Goal: Information Seeking & Learning: Check status

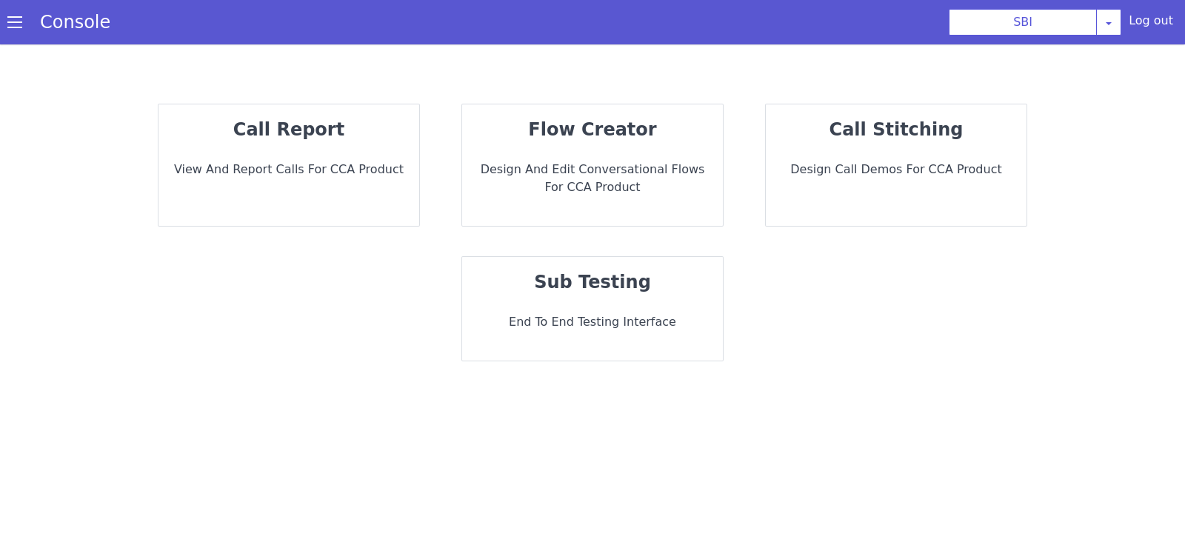
click at [267, 159] on div "call report View and report calls for CCA Product" at bounding box center [289, 165] width 261 height 122
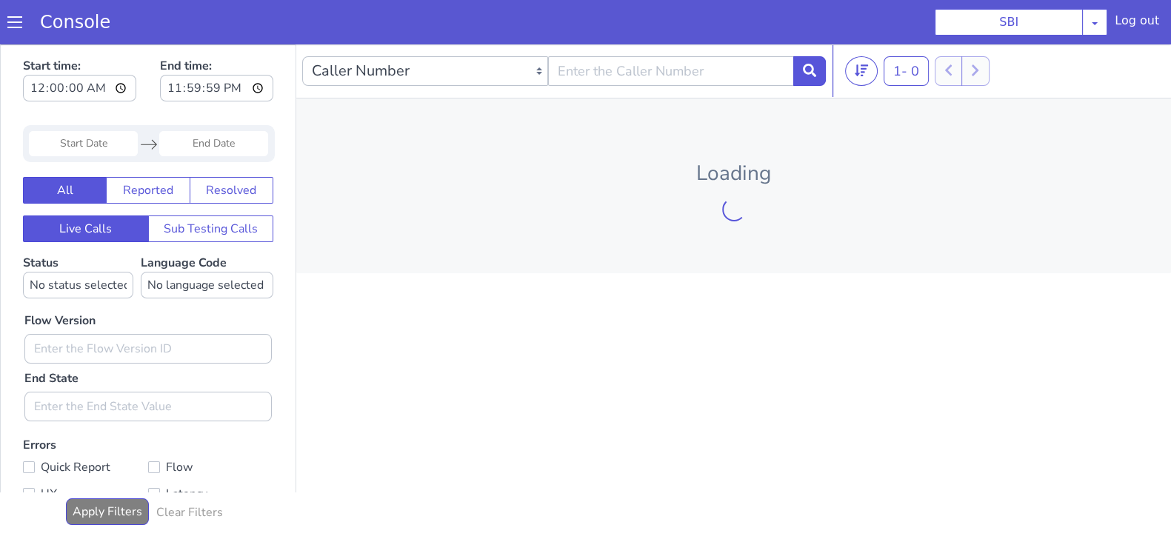
click at [61, 136] on input "Start Date" at bounding box center [83, 143] width 109 height 25
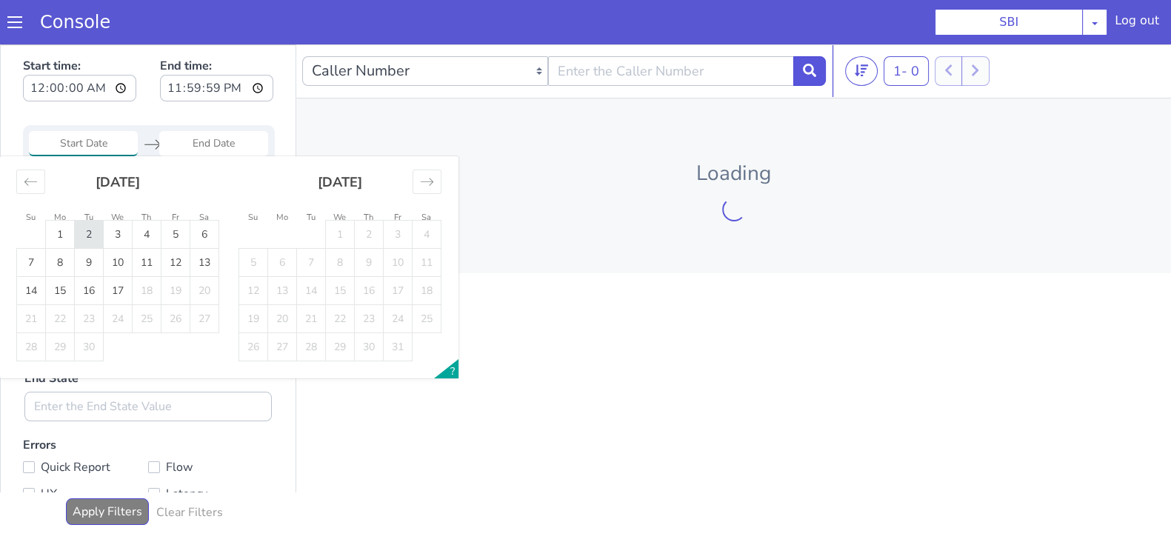
click at [84, 235] on td "2" at bounding box center [89, 235] width 29 height 28
type input "02 Sep 2025"
click at [219, 136] on input "End Date" at bounding box center [213, 143] width 109 height 25
click at [91, 239] on td "2" at bounding box center [89, 235] width 29 height 28
type input "02 Sep 2025"
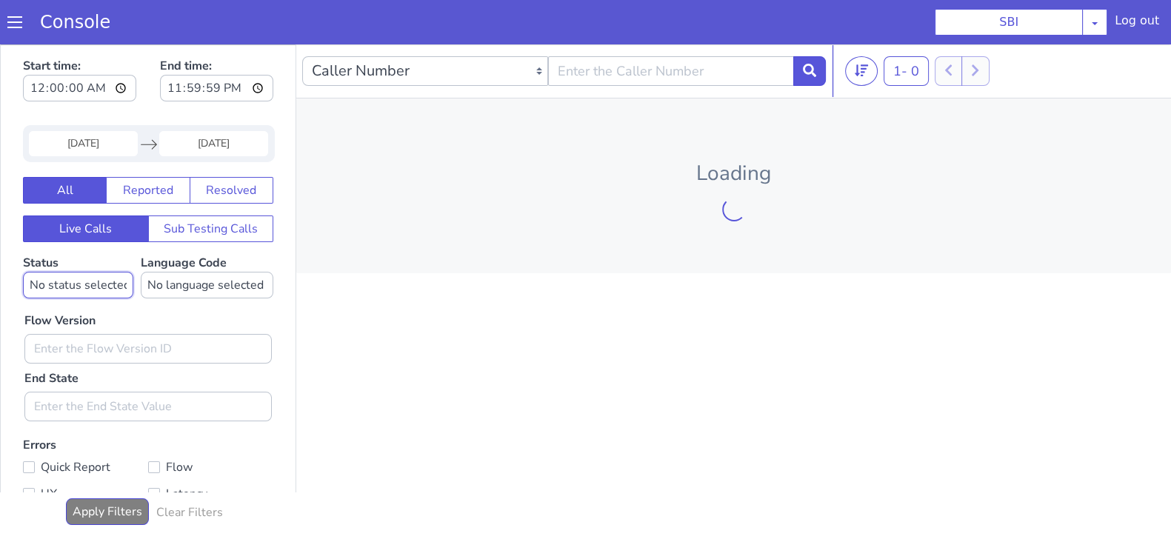
click at [68, 284] on select "No status selected HANGUP USER_HANGUP TRANSFER UNKNOWN" at bounding box center [78, 285] width 110 height 27
select select "TRANSFER"
click at [23, 272] on select "No status selected HANGUP USER_HANGUP TRANSFER UNKNOWN" at bounding box center [78, 285] width 110 height 27
click at [213, 276] on select "No language selected Hindi English Tamil Telugu Kanada Marathi Malayalam Gujara…" at bounding box center [207, 285] width 133 height 27
select select "en"
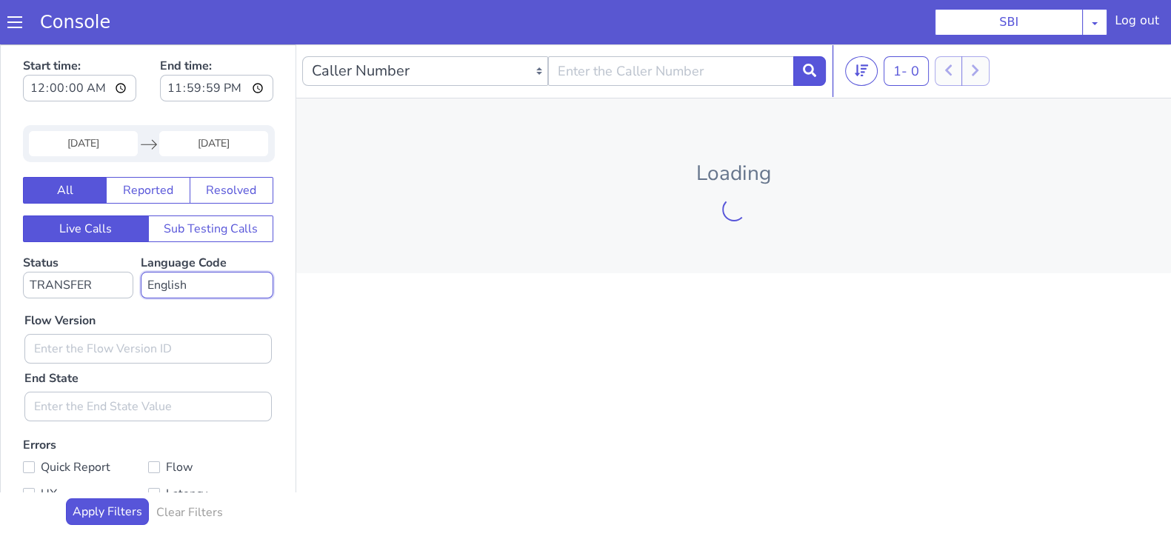
click at [141, 272] on select "No language selected Hindi English Tamil Telugu Kanada Marathi Malayalam Gujara…" at bounding box center [207, 285] width 133 height 27
click at [65, 339] on input "text" at bounding box center [147, 349] width 247 height 30
type input "0.1.4"
click at [815, 73] on icon at bounding box center [809, 70] width 13 height 13
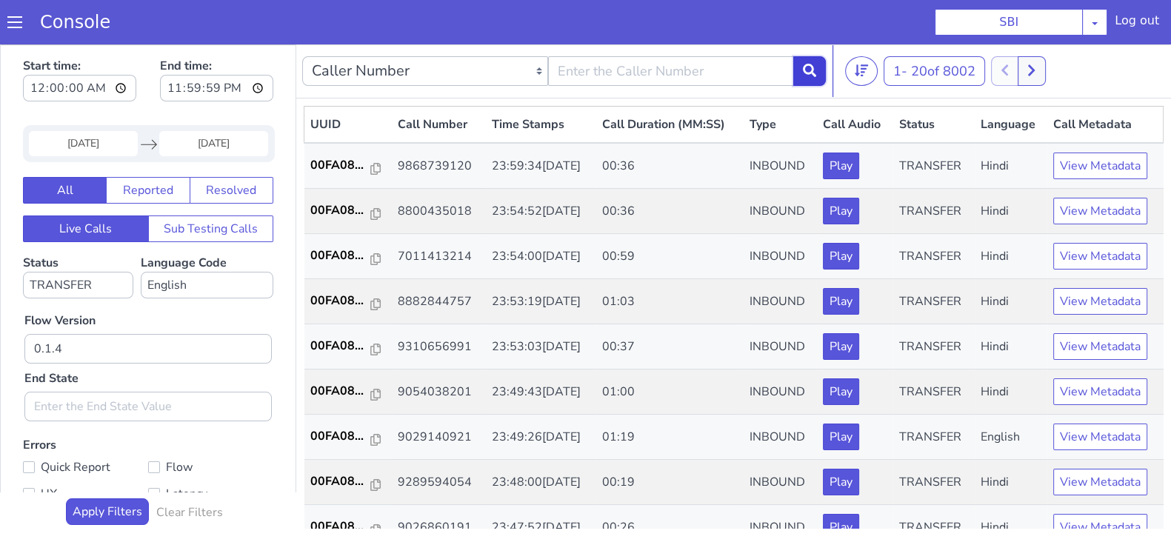
click at [816, 61] on button at bounding box center [810, 71] width 33 height 30
click at [337, 202] on p "00FA08..." at bounding box center [340, 211] width 61 height 18
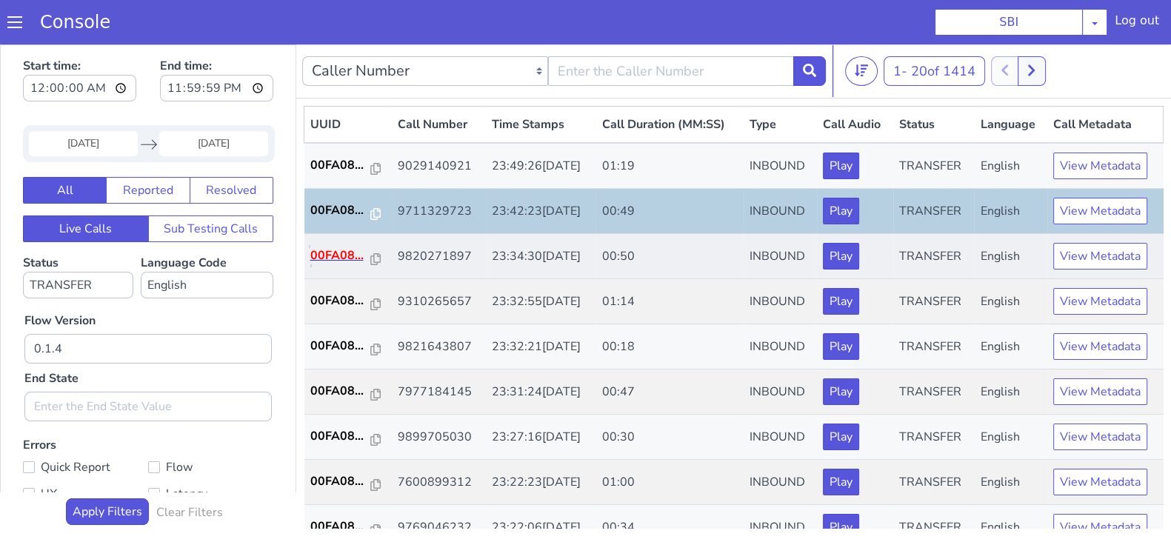
click at [330, 259] on p "00FA08..." at bounding box center [340, 256] width 61 height 18
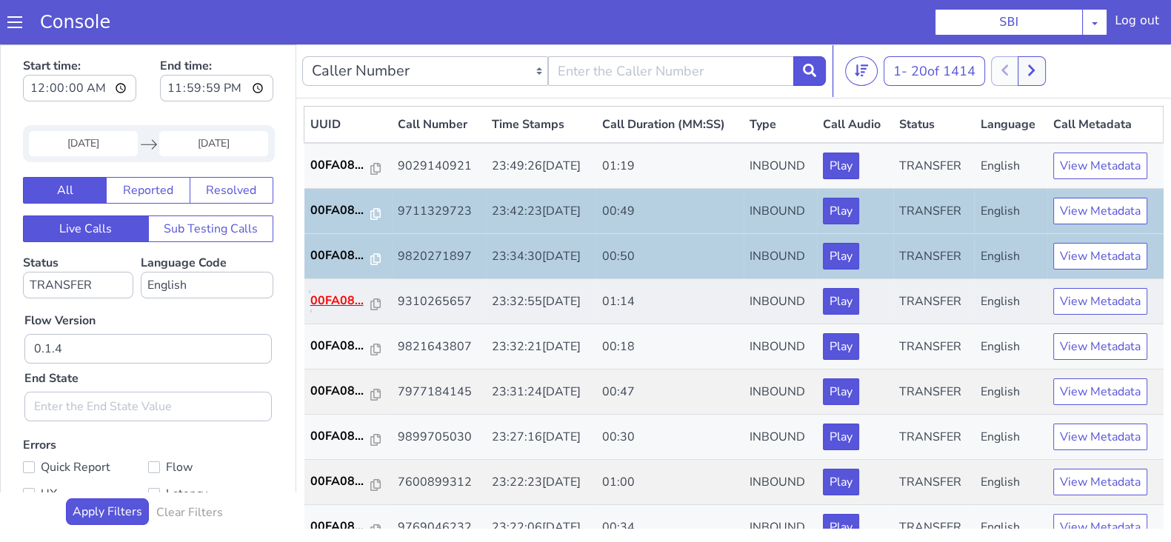
click at [345, 304] on p "00FA08..." at bounding box center [340, 301] width 61 height 18
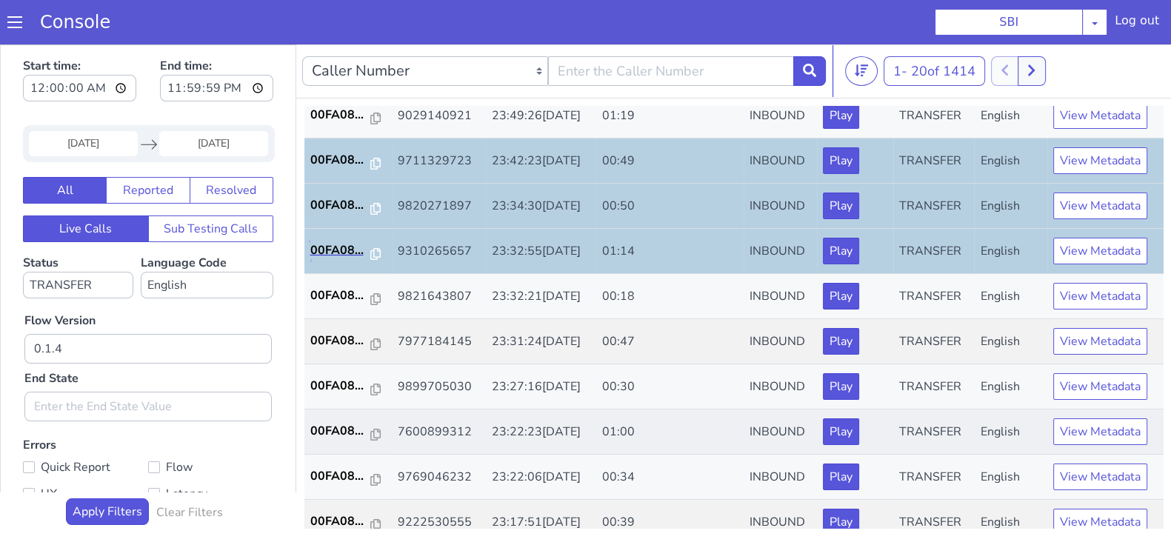
scroll to position [92, 0]
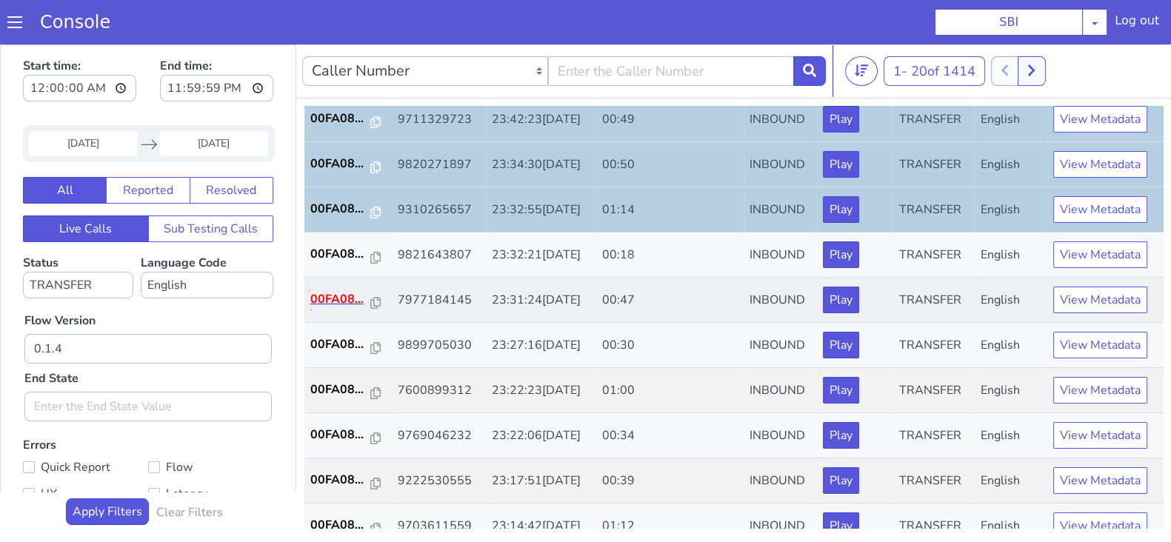
click at [336, 299] on p "00FA08..." at bounding box center [340, 299] width 61 height 18
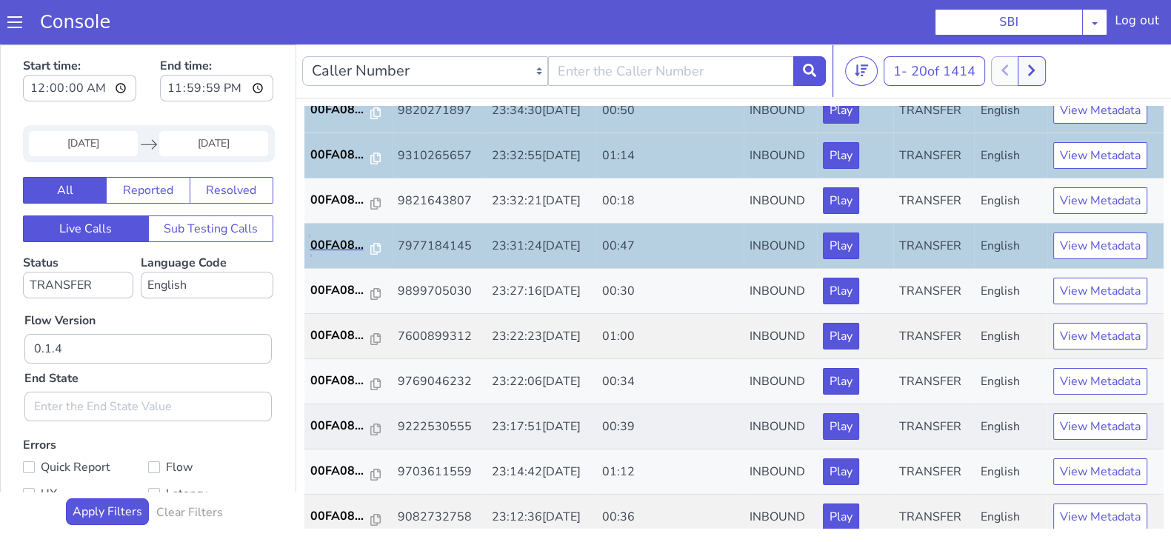
scroll to position [278, 0]
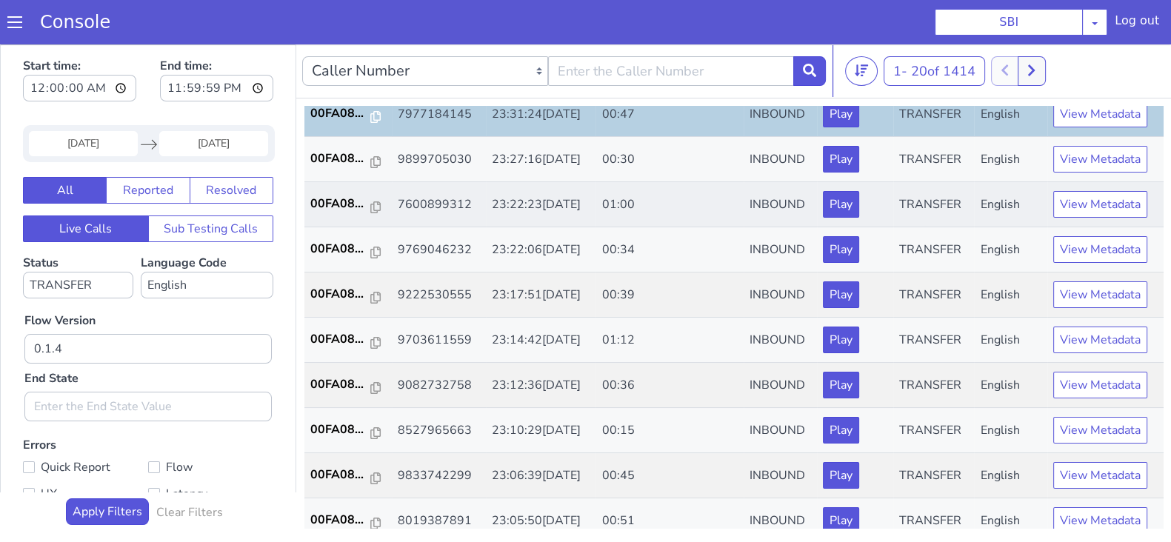
click at [329, 188] on td "00FA08..." at bounding box center [348, 204] width 87 height 45
click at [335, 204] on p "00FA08..." at bounding box center [340, 204] width 61 height 18
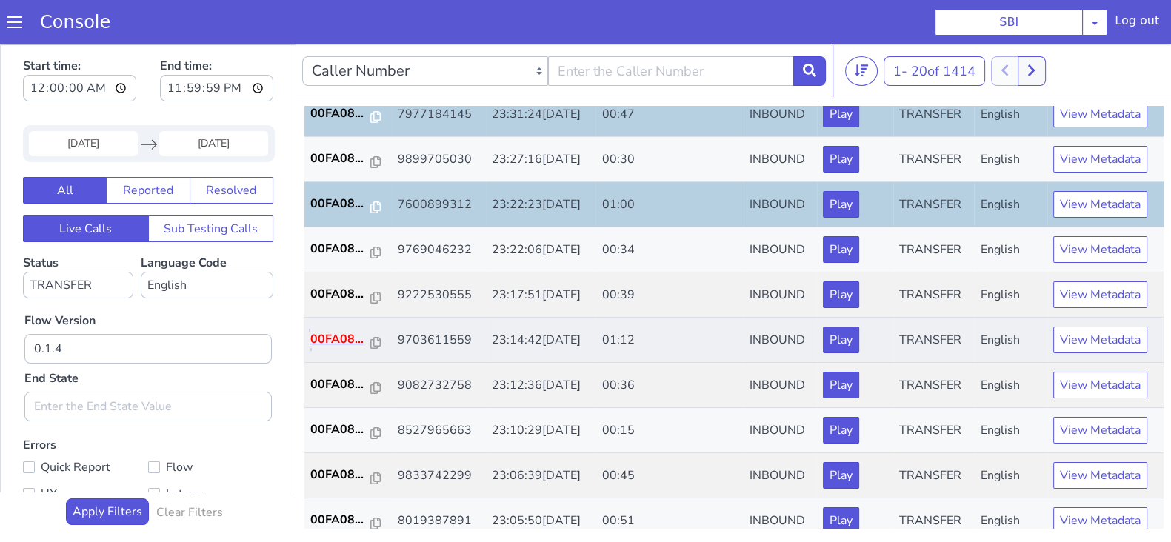
click at [339, 340] on p "00FA08..." at bounding box center [340, 339] width 61 height 18
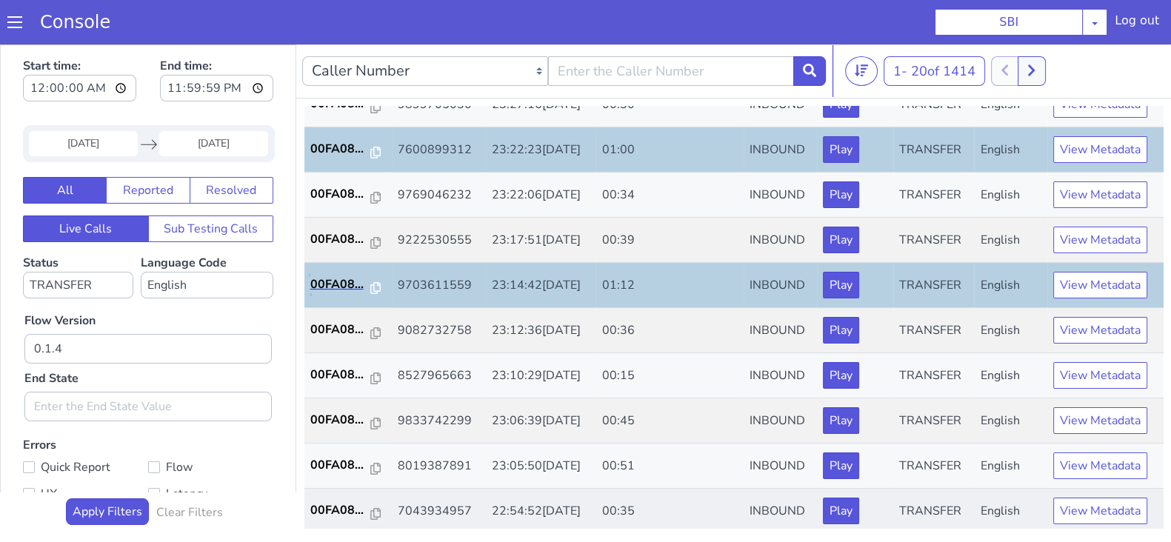
scroll to position [463, 0]
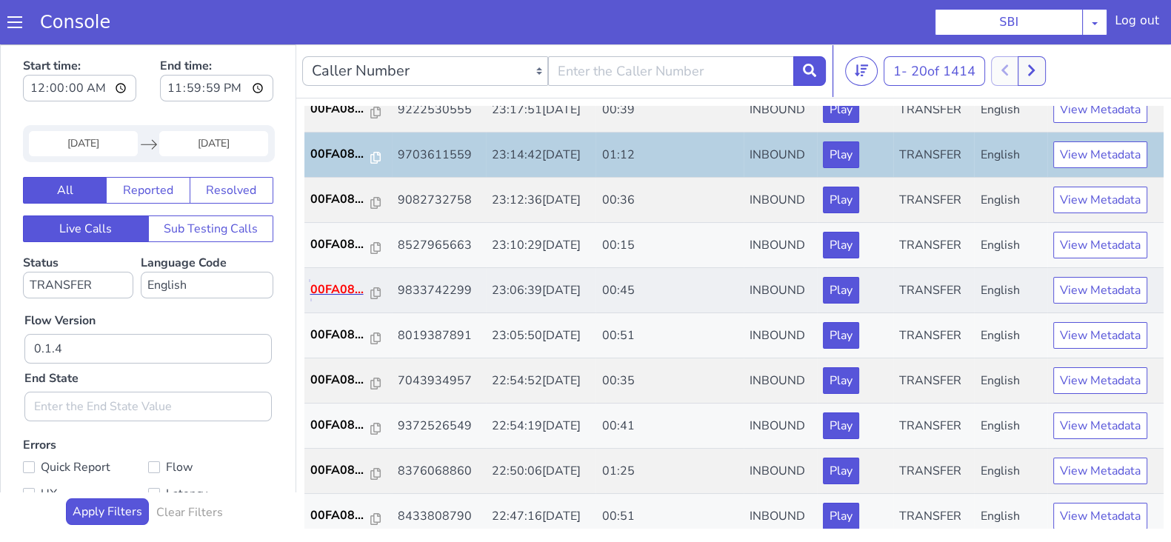
click at [322, 282] on p "00FA08..." at bounding box center [340, 290] width 61 height 18
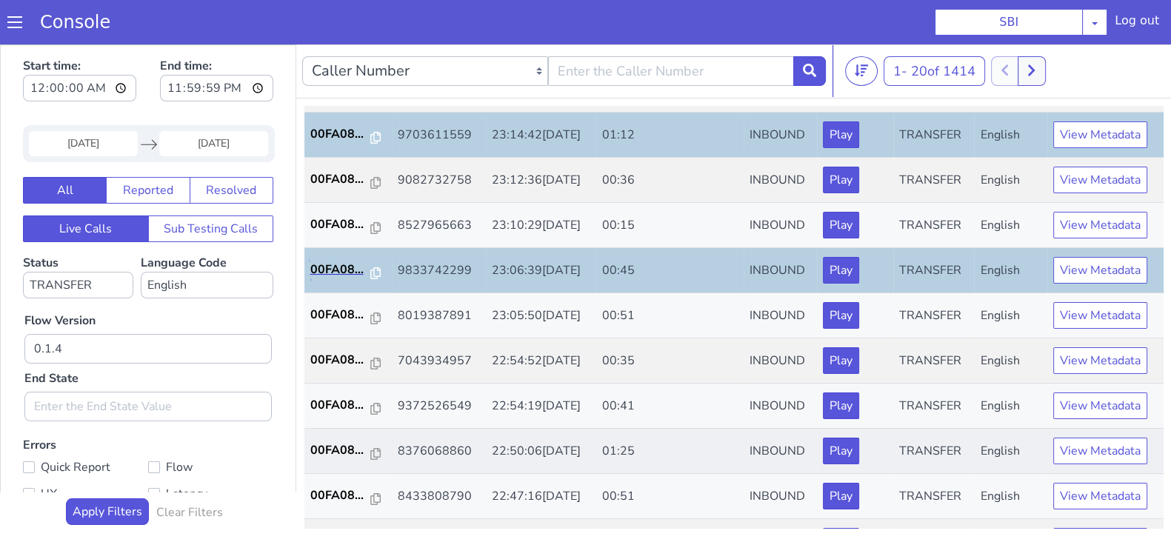
scroll to position [515, 0]
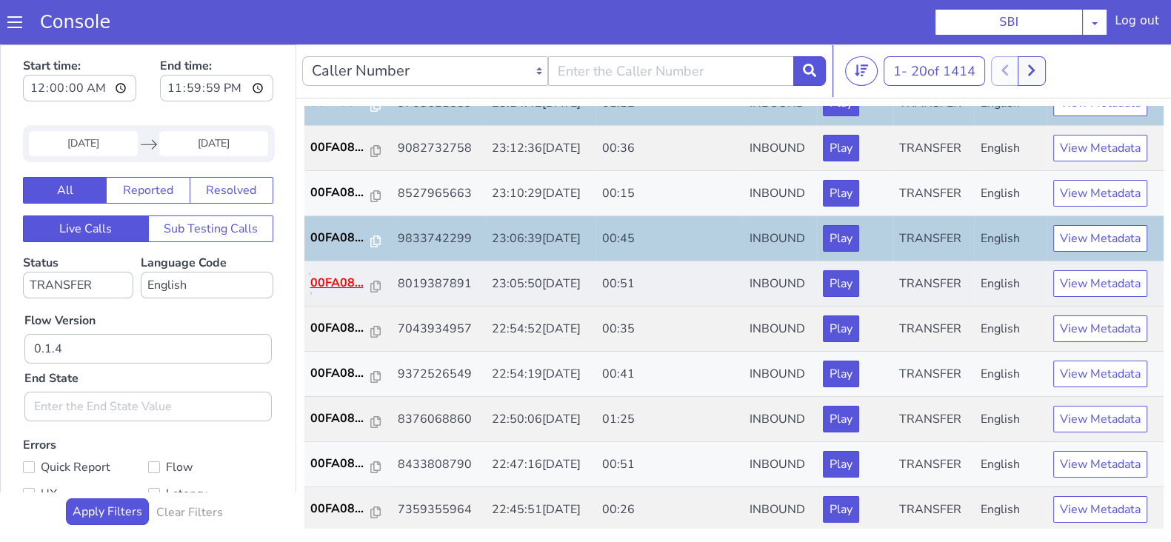
click at [344, 283] on p "00FA08..." at bounding box center [340, 283] width 61 height 18
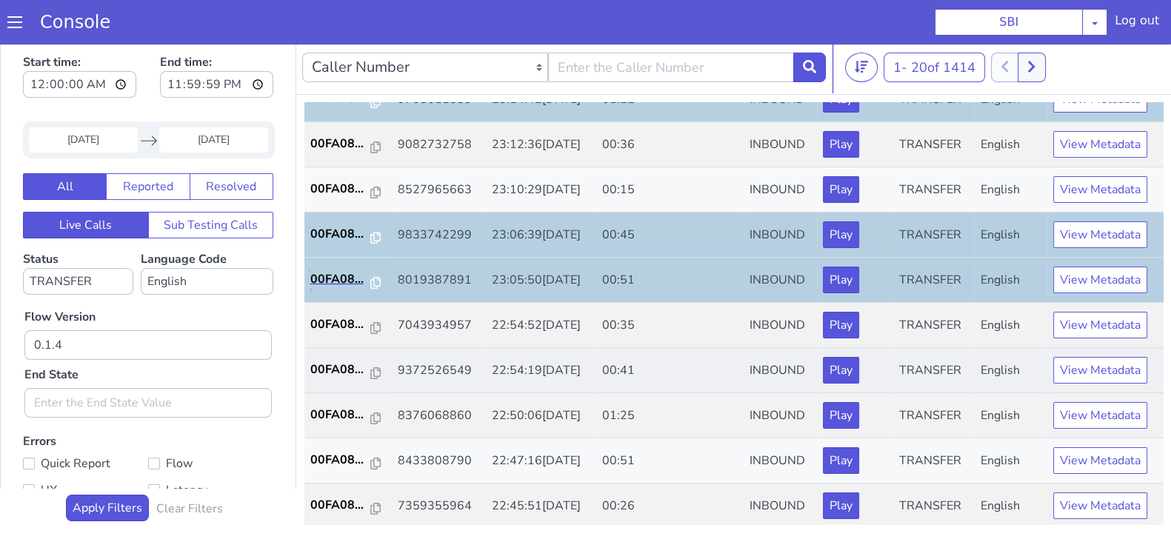
scroll to position [4, 0]
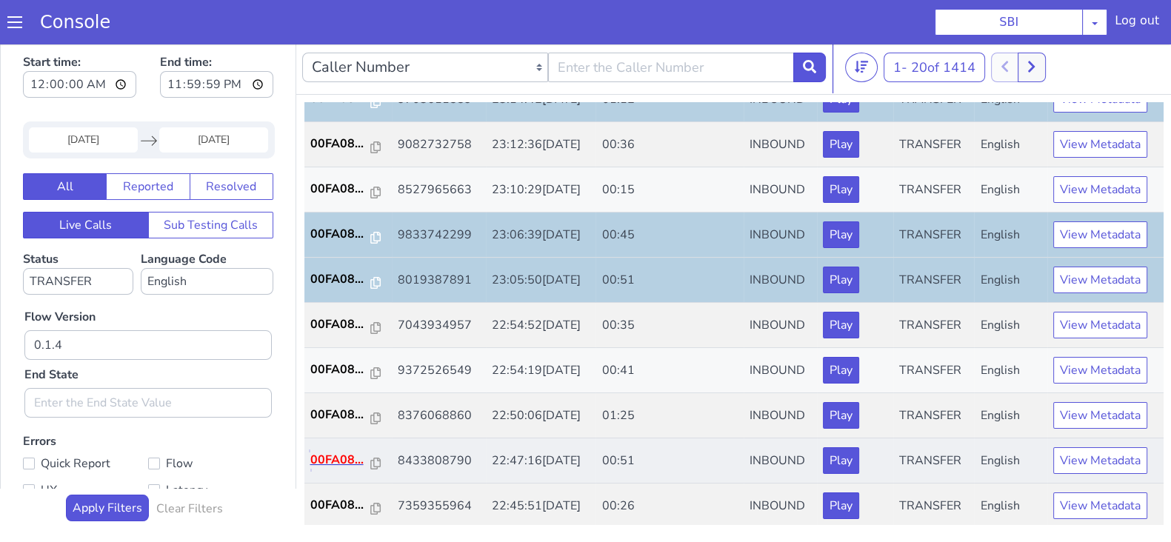
click at [345, 455] on p "00FA08..." at bounding box center [340, 460] width 61 height 18
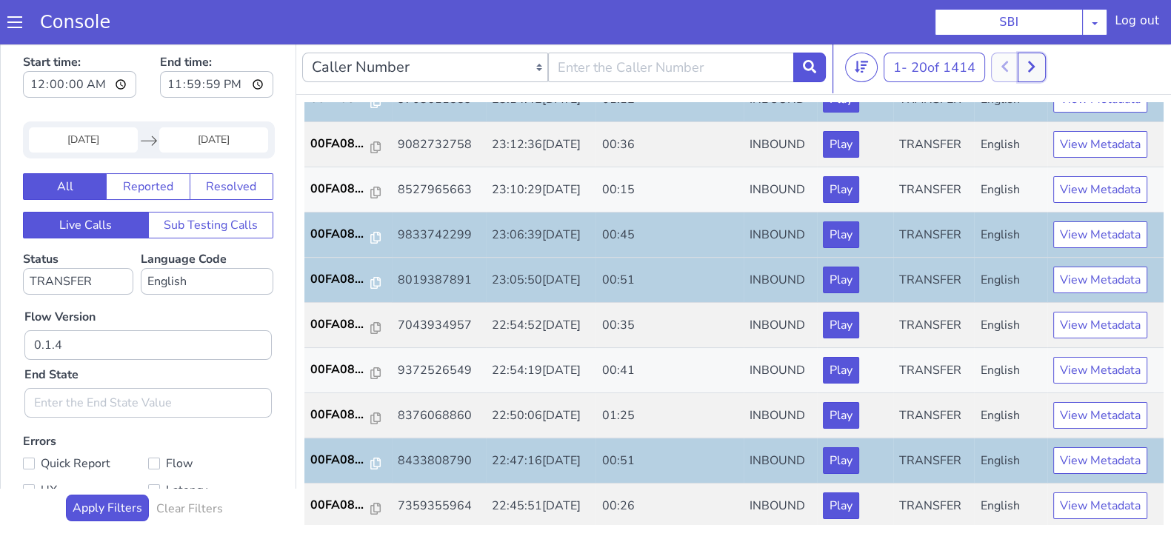
click at [1034, 61] on icon at bounding box center [1031, 66] width 7 height 11
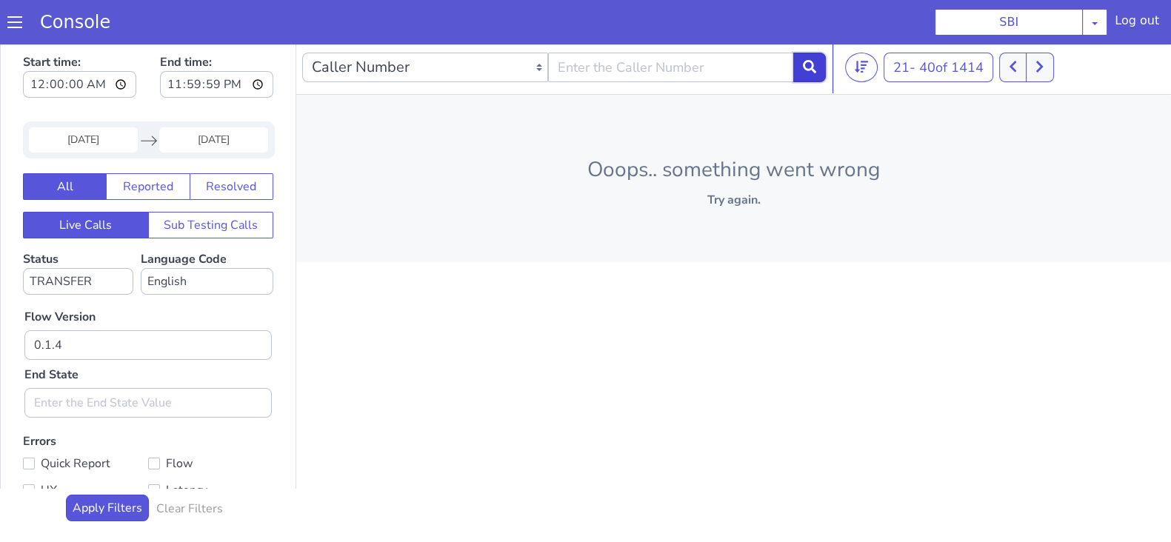
click at [811, 73] on button at bounding box center [810, 68] width 33 height 30
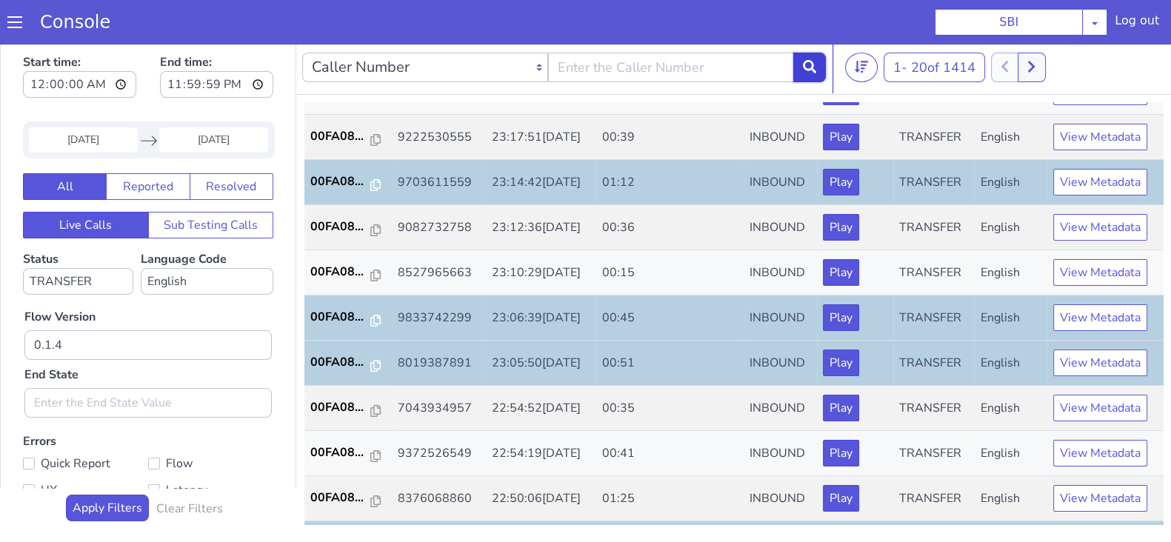
scroll to position [515, 0]
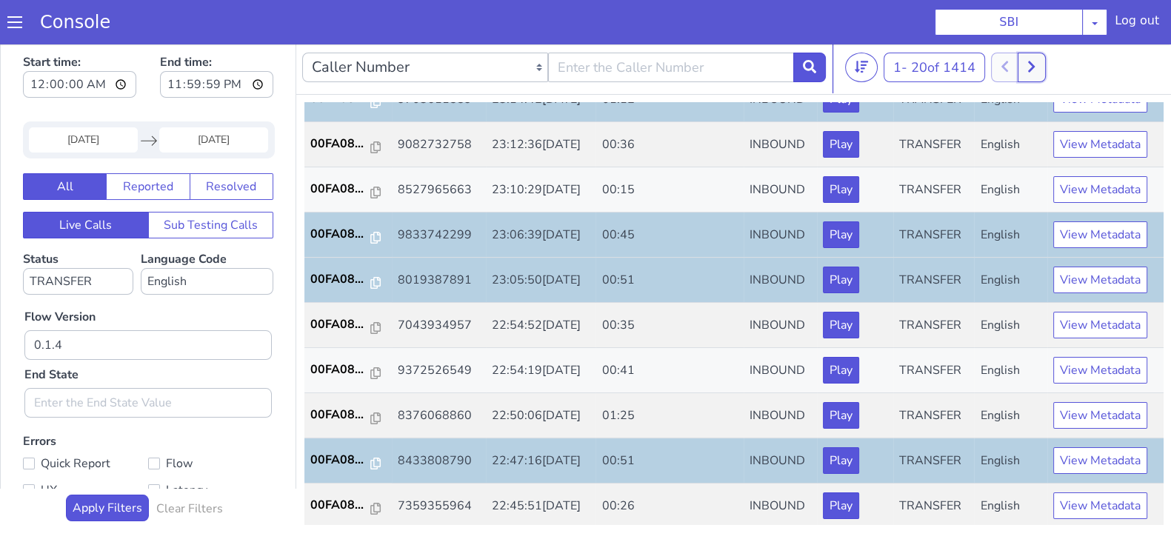
click at [1029, 67] on button at bounding box center [1031, 68] width 27 height 30
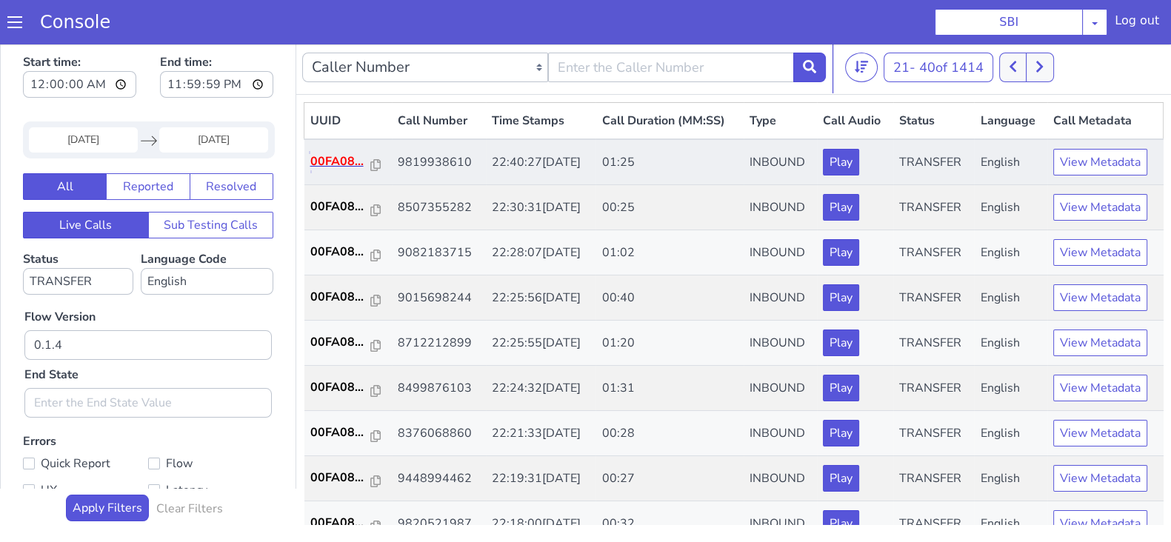
click at [334, 158] on p "00FA08..." at bounding box center [340, 162] width 61 height 18
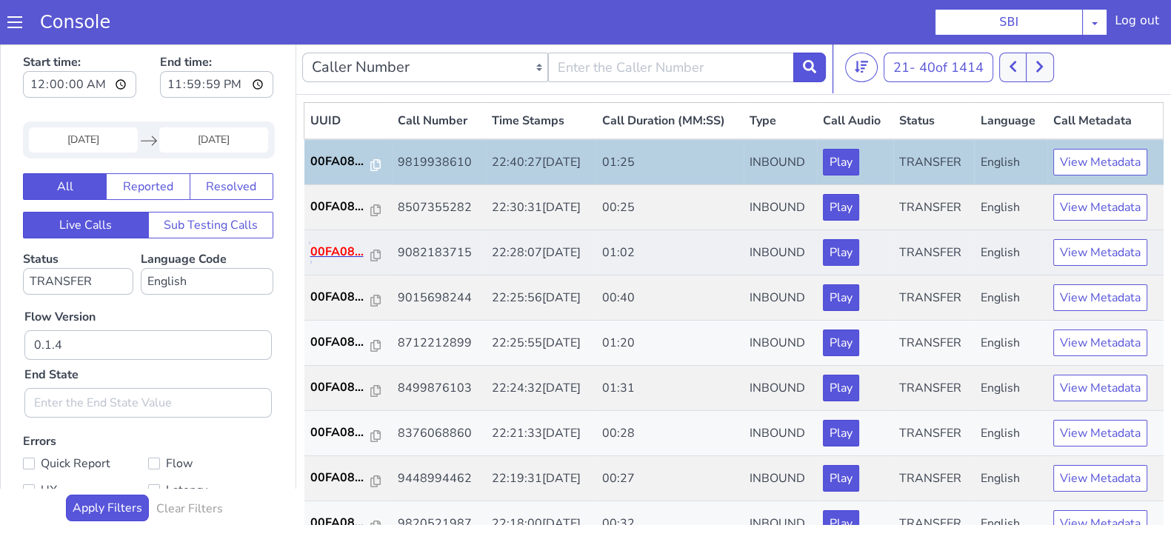
click at [343, 250] on p "00FA08..." at bounding box center [340, 252] width 61 height 18
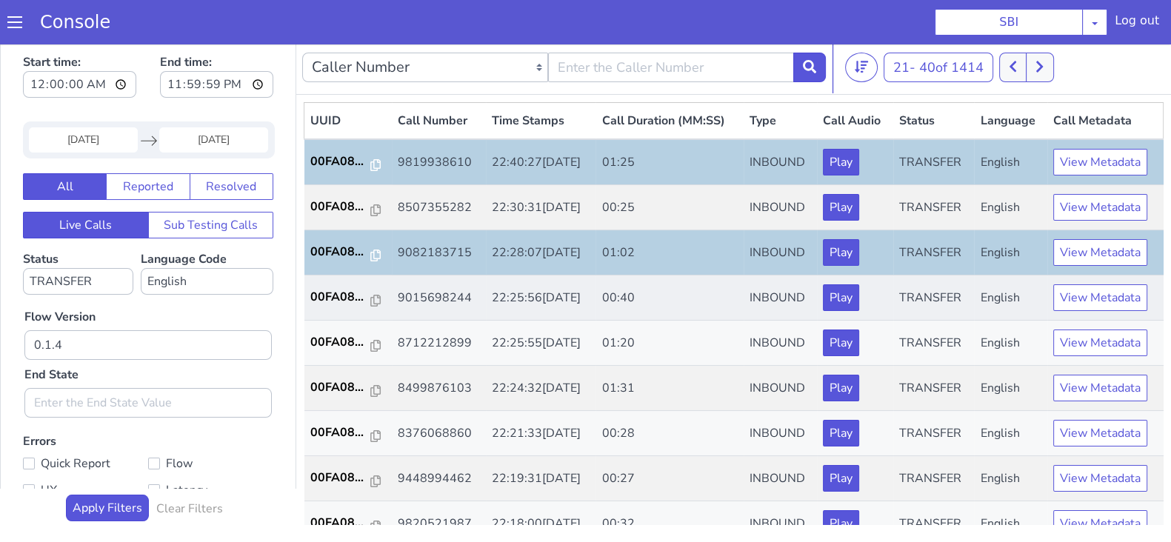
click at [332, 285] on td "00FA08..." at bounding box center [348, 298] width 87 height 45
click at [332, 290] on p "00FA08..." at bounding box center [340, 297] width 61 height 18
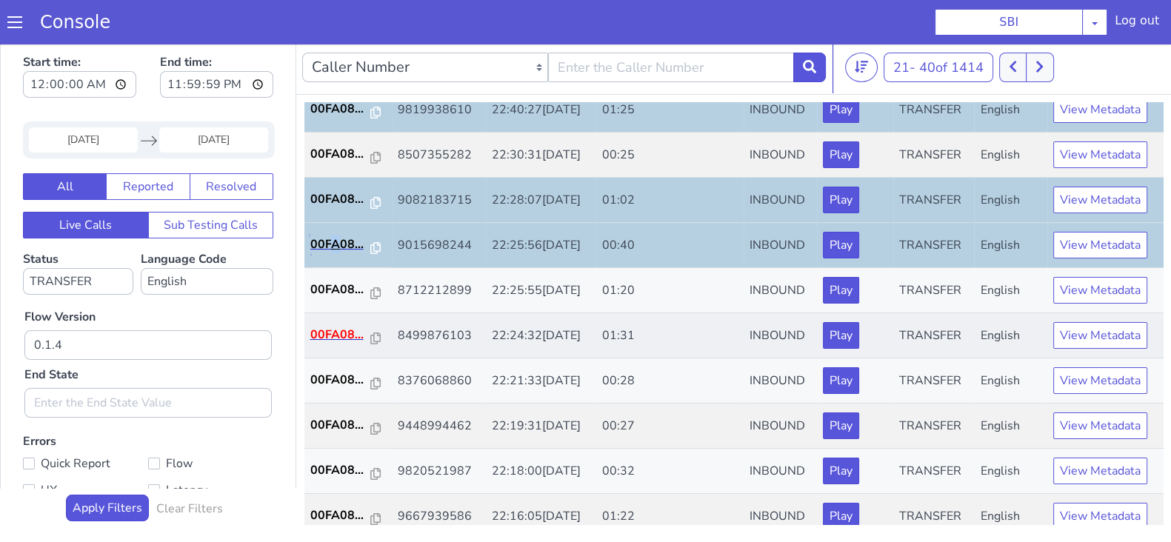
scroll to position [92, 0]
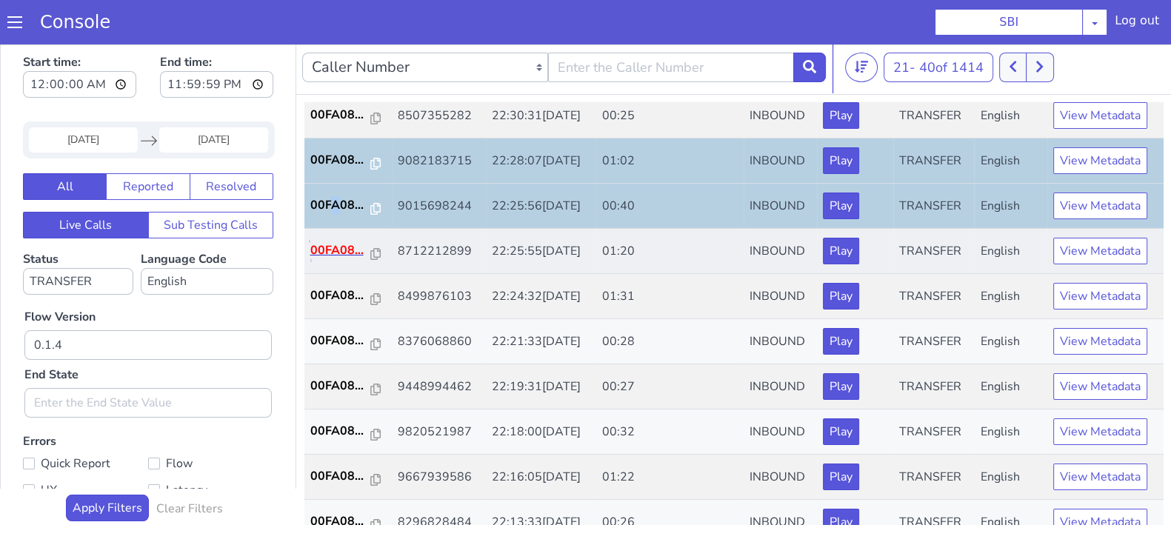
click at [341, 250] on p "00FA08..." at bounding box center [340, 251] width 61 height 18
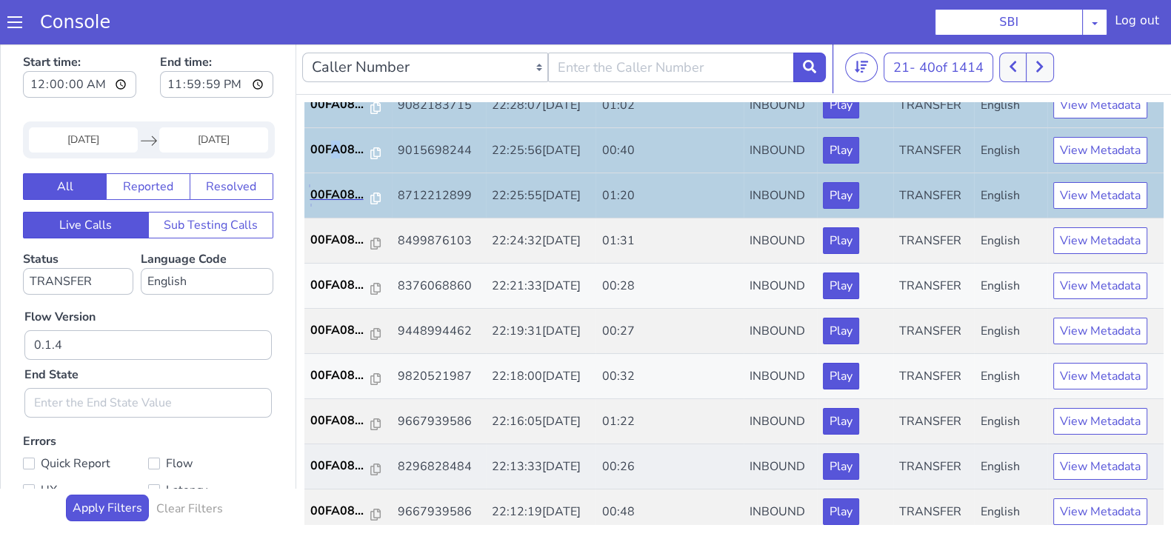
scroll to position [184, 0]
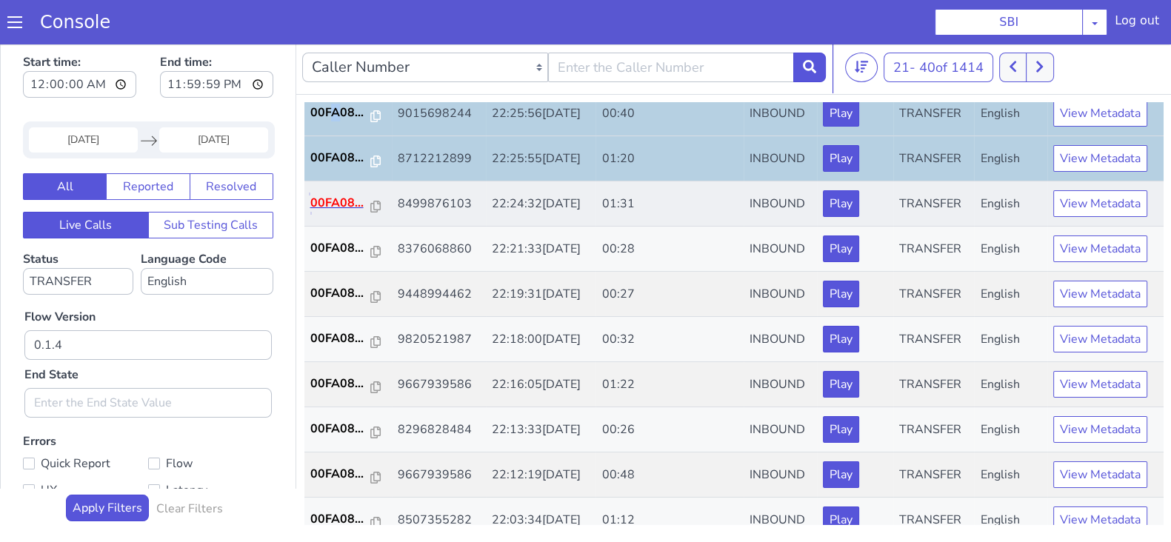
click at [338, 198] on p "00FA08..." at bounding box center [340, 203] width 61 height 18
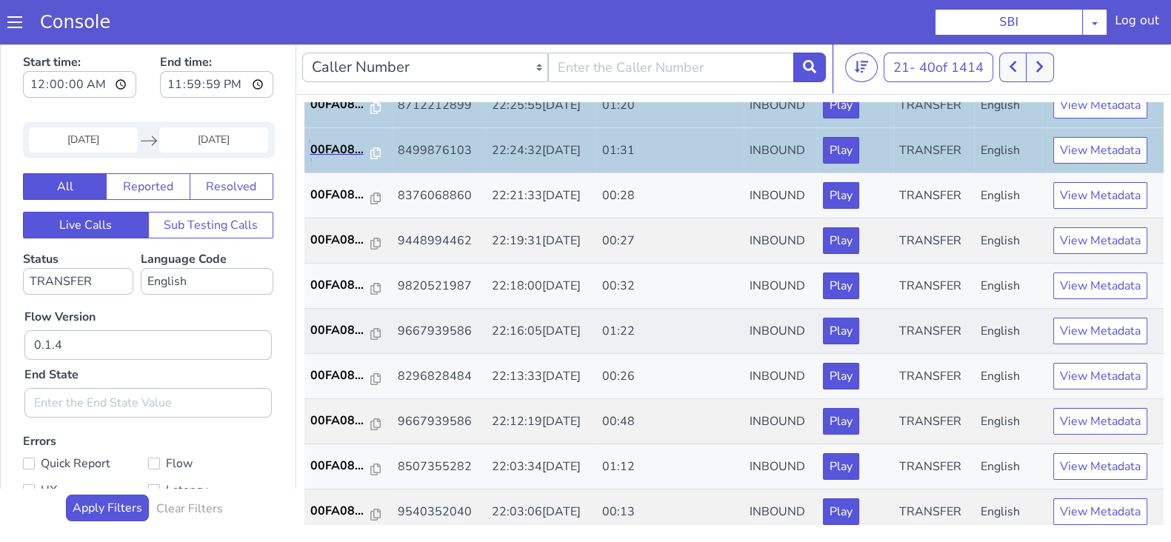
scroll to position [278, 0]
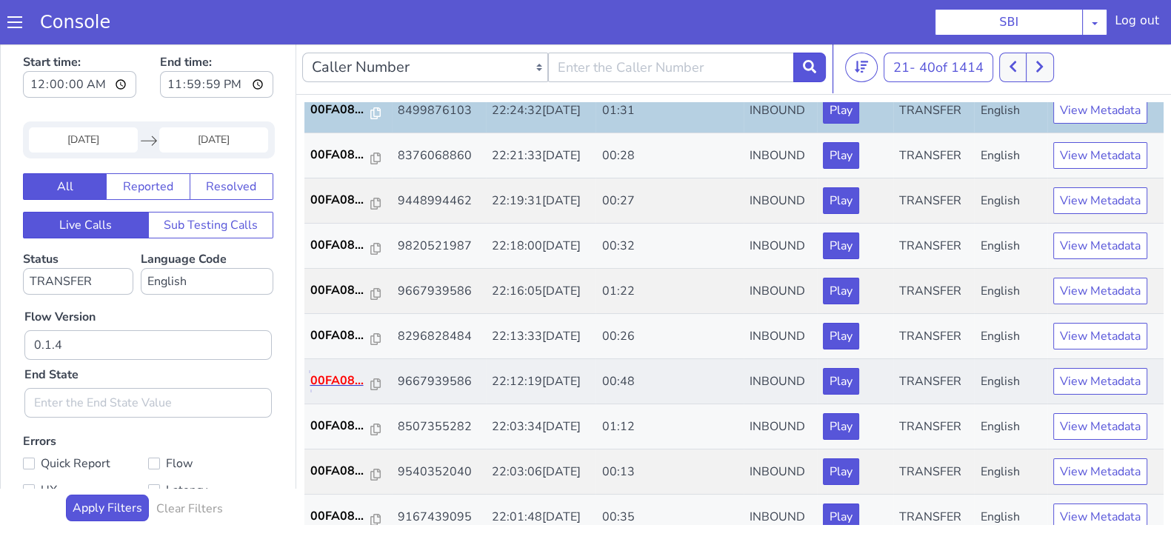
click at [326, 372] on p "00FA08..." at bounding box center [340, 381] width 61 height 18
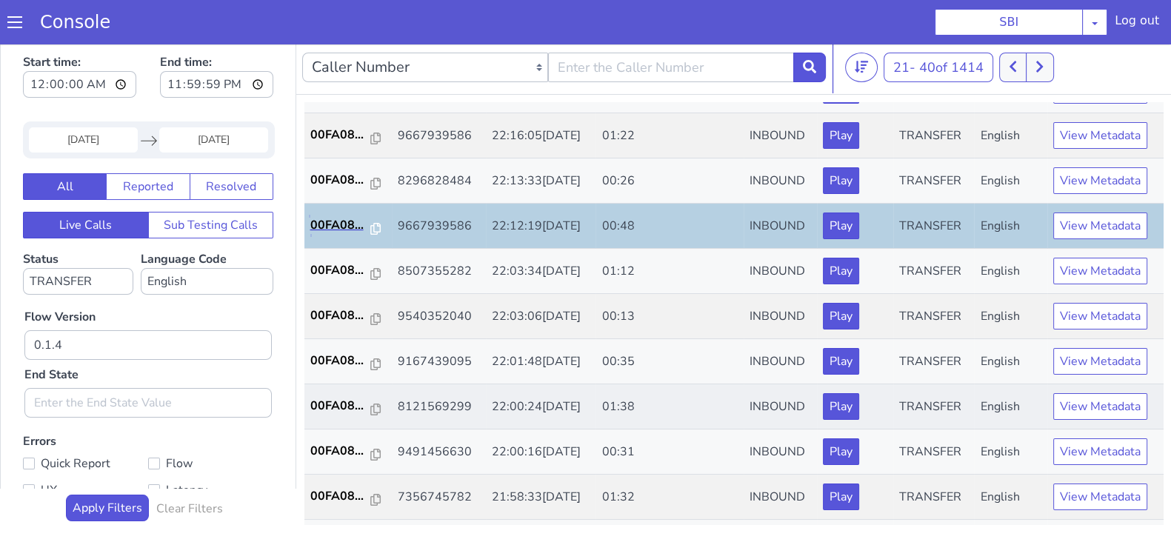
scroll to position [463, 0]
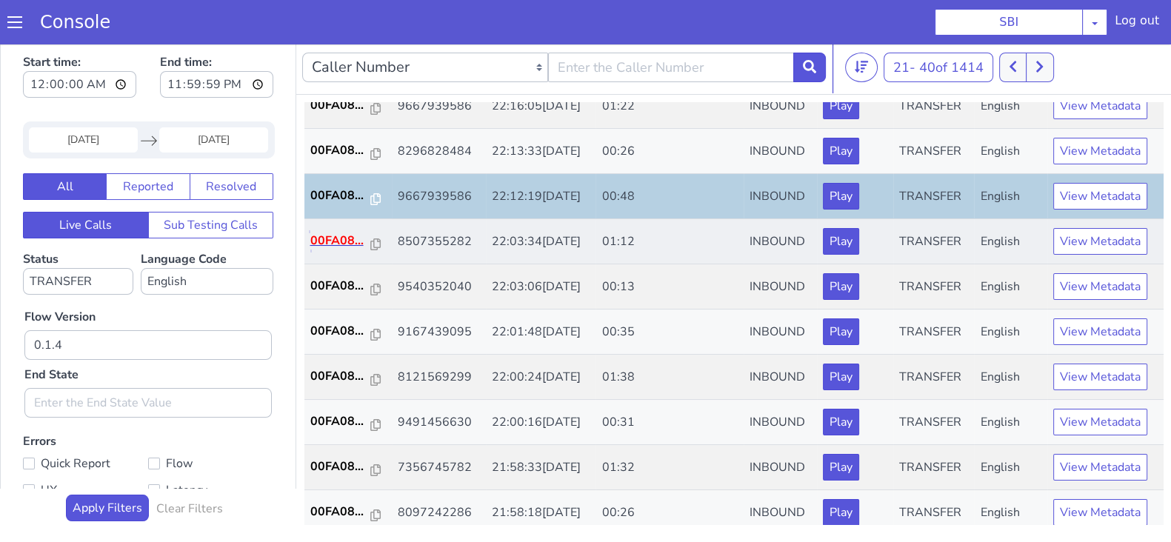
click at [327, 233] on p "00FA08..." at bounding box center [340, 241] width 61 height 18
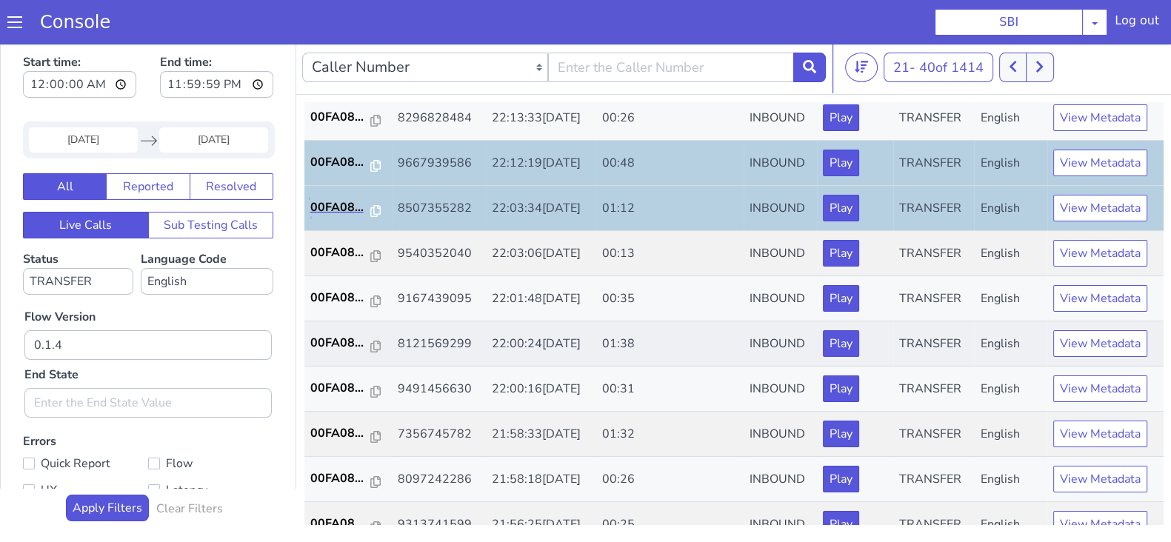
scroll to position [515, 0]
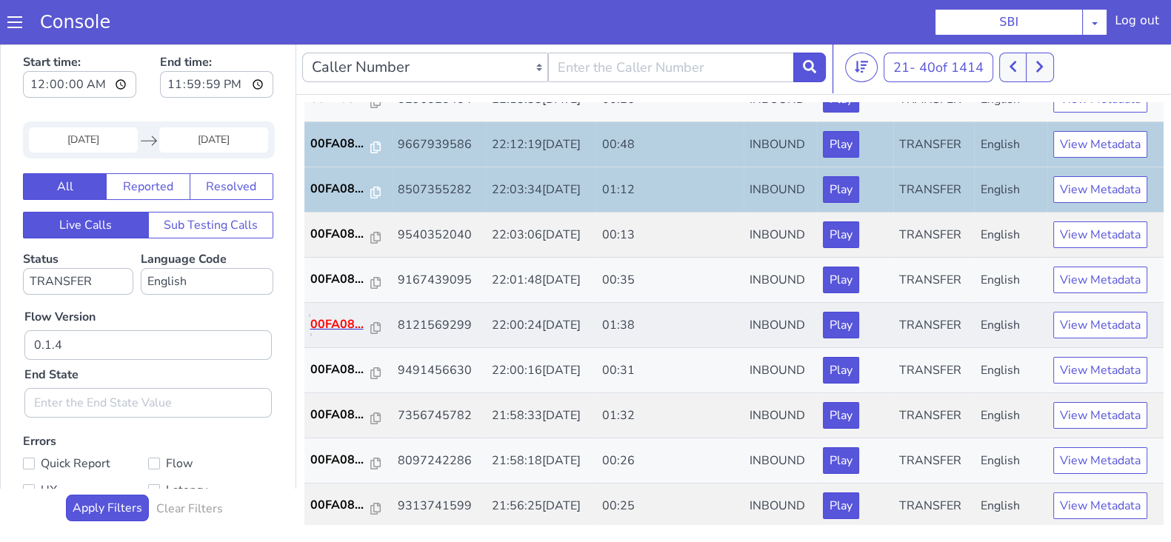
click at [315, 325] on p "00FA08..." at bounding box center [340, 325] width 61 height 18
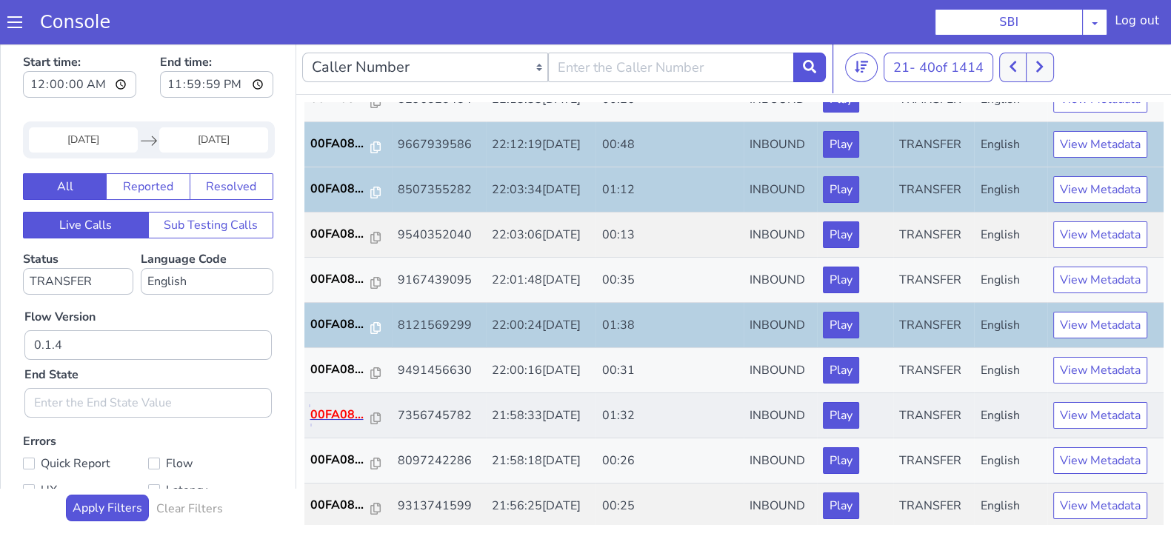
click at [339, 406] on p "00FA08..." at bounding box center [340, 415] width 61 height 18
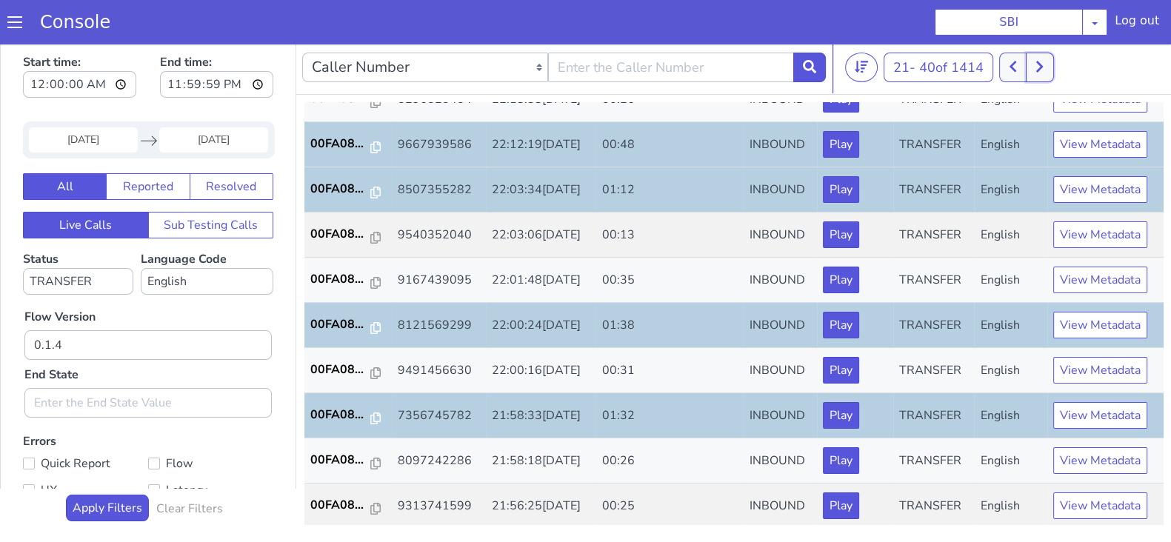
click at [1044, 70] on icon at bounding box center [1040, 66] width 8 height 13
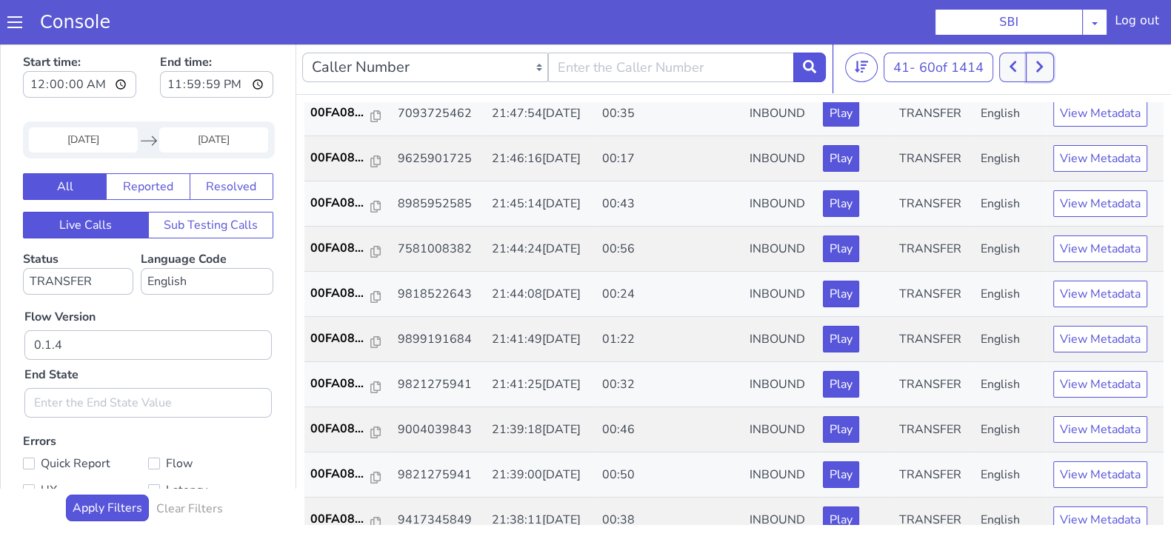
scroll to position [92, 0]
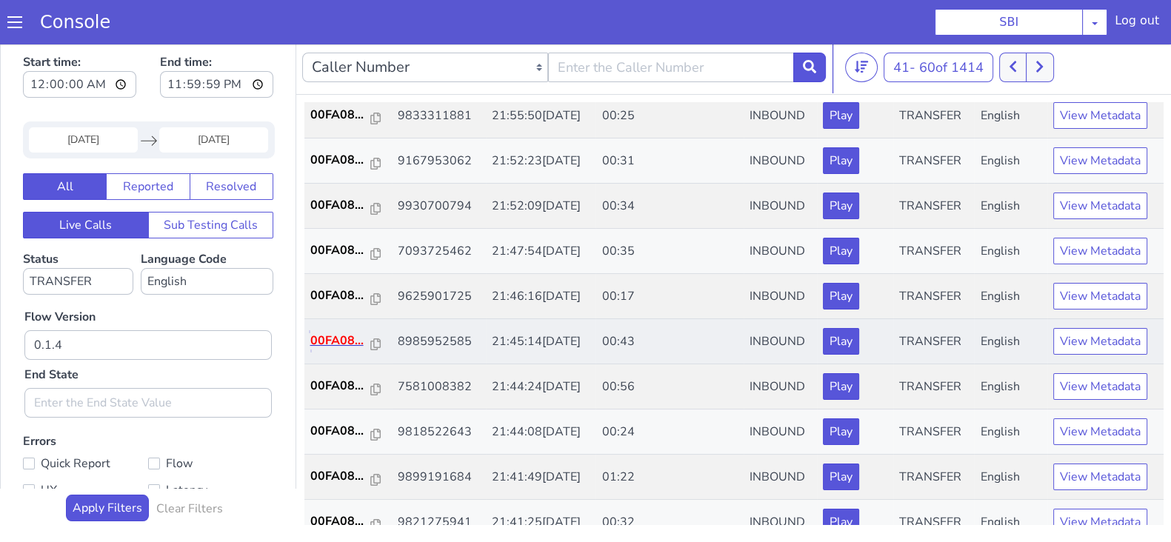
click at [322, 337] on p "00FA08..." at bounding box center [340, 341] width 61 height 18
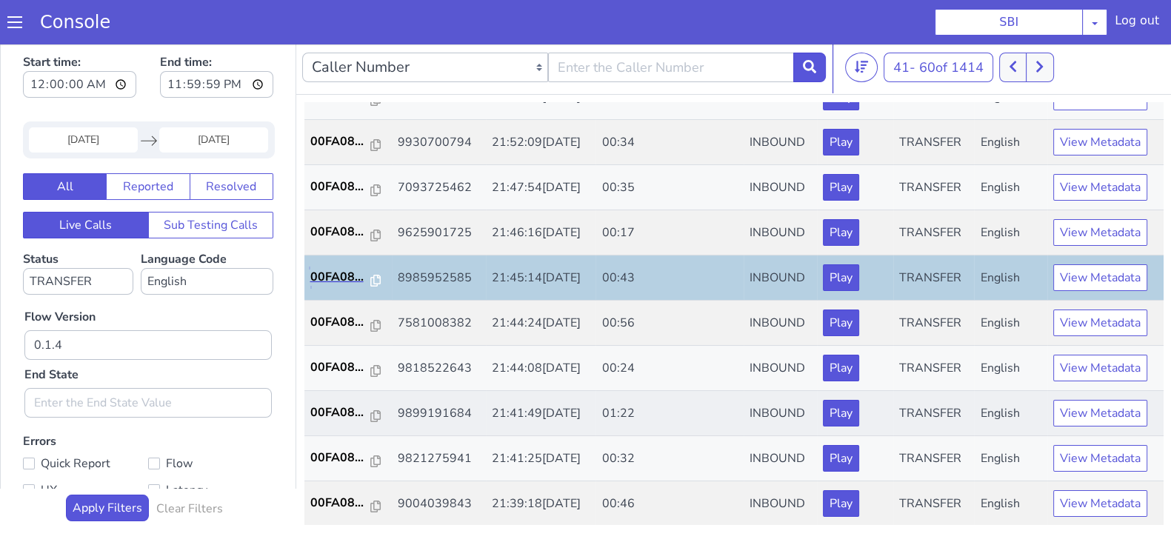
scroll to position [184, 0]
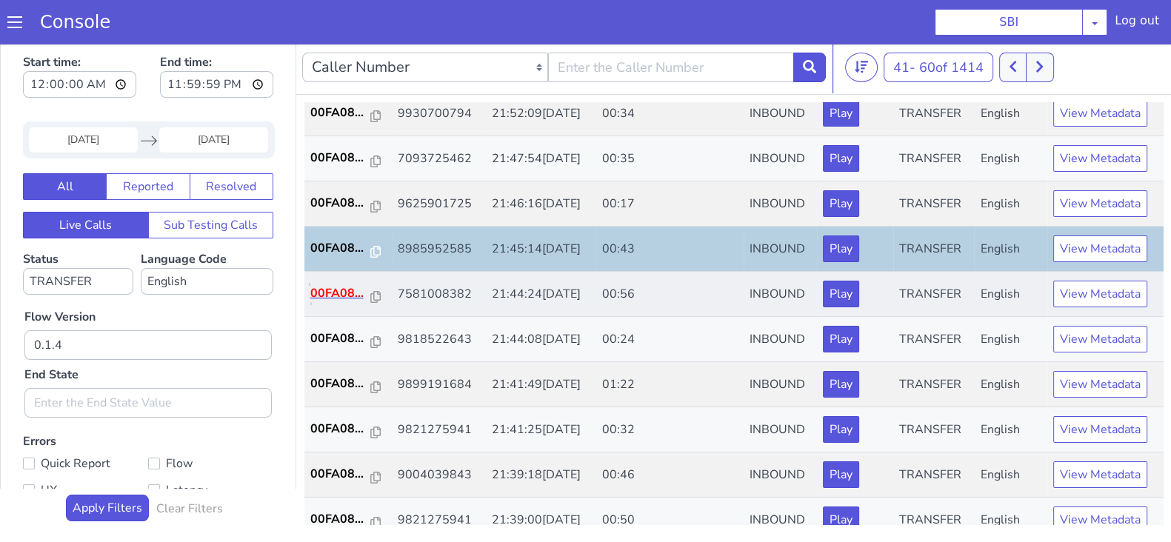
click at [341, 289] on p "00FA08..." at bounding box center [340, 294] width 61 height 18
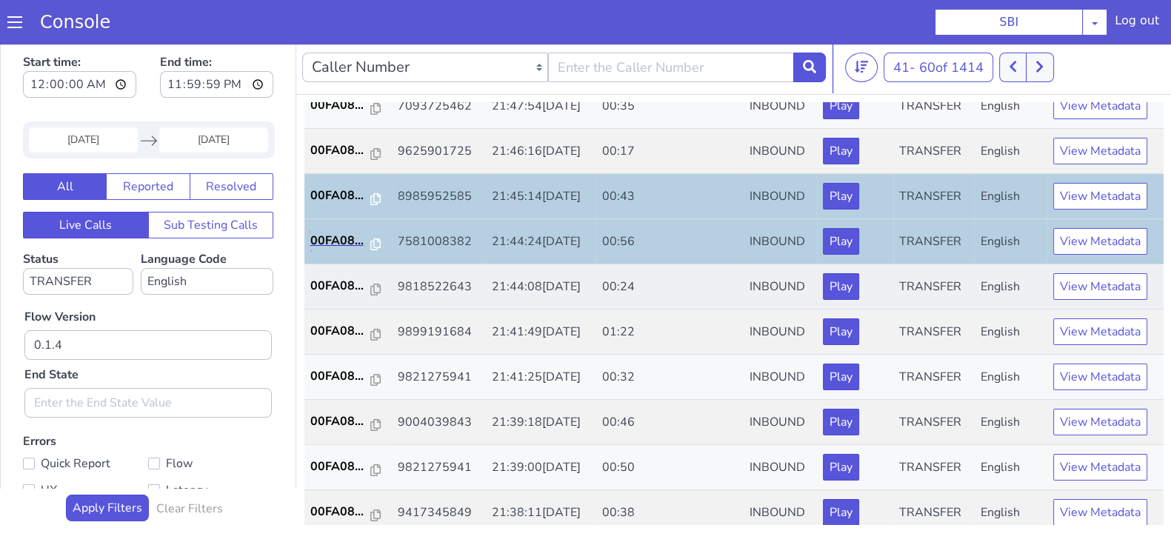
scroll to position [278, 0]
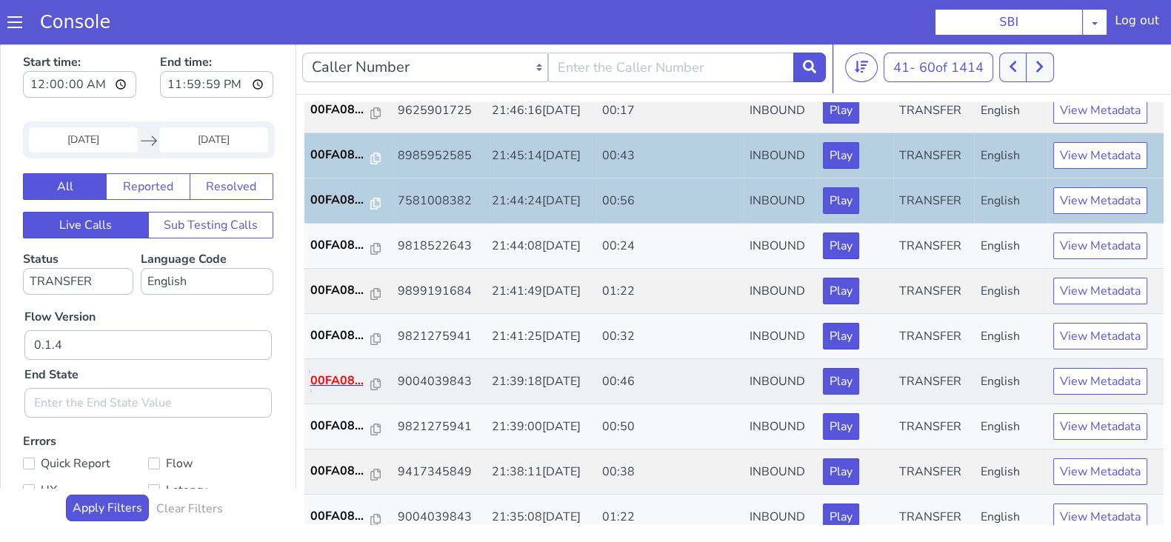
click at [335, 374] on p "00FA08..." at bounding box center [340, 381] width 61 height 18
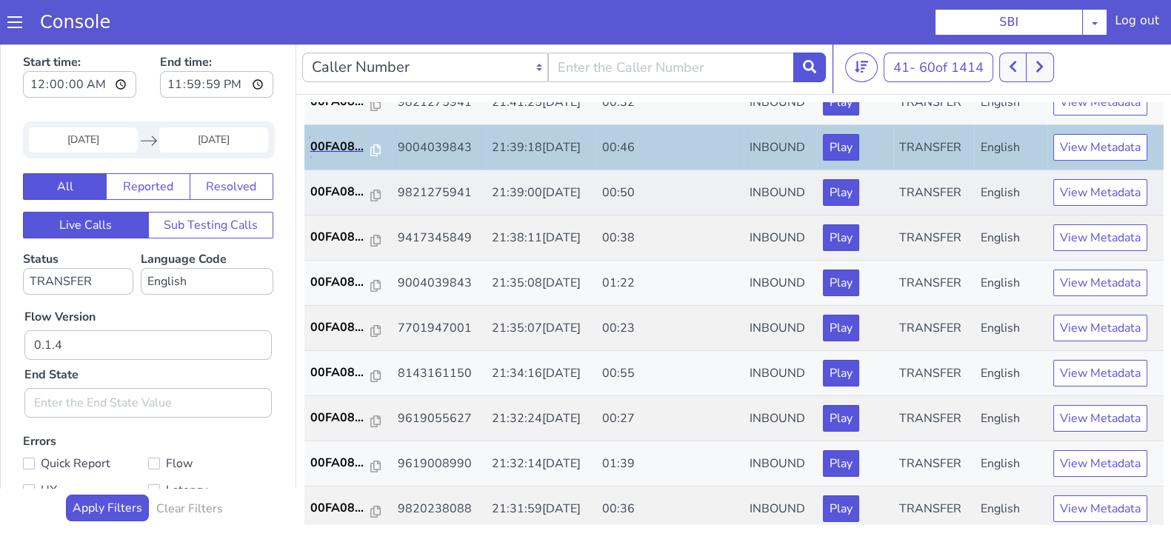
scroll to position [515, 0]
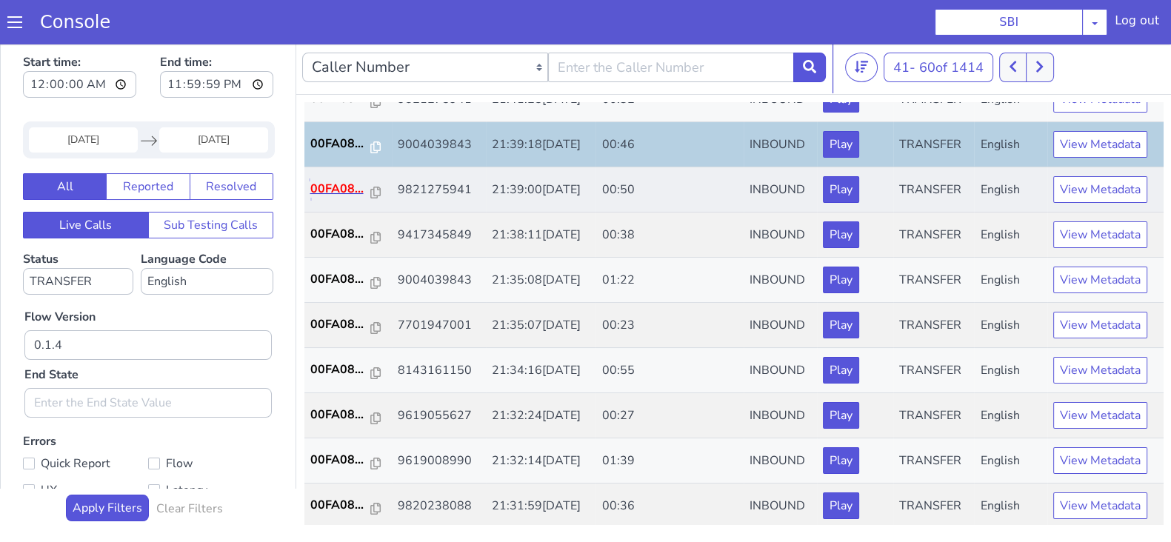
click at [334, 185] on p "00FA08..." at bounding box center [340, 189] width 61 height 18
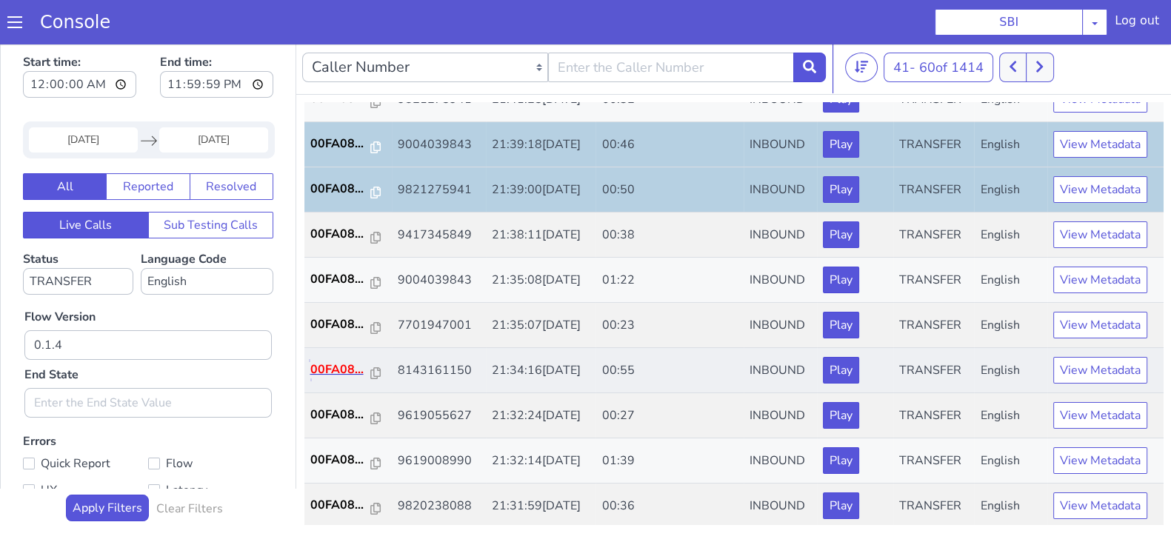
click at [341, 365] on p "00FA08..." at bounding box center [340, 370] width 61 height 18
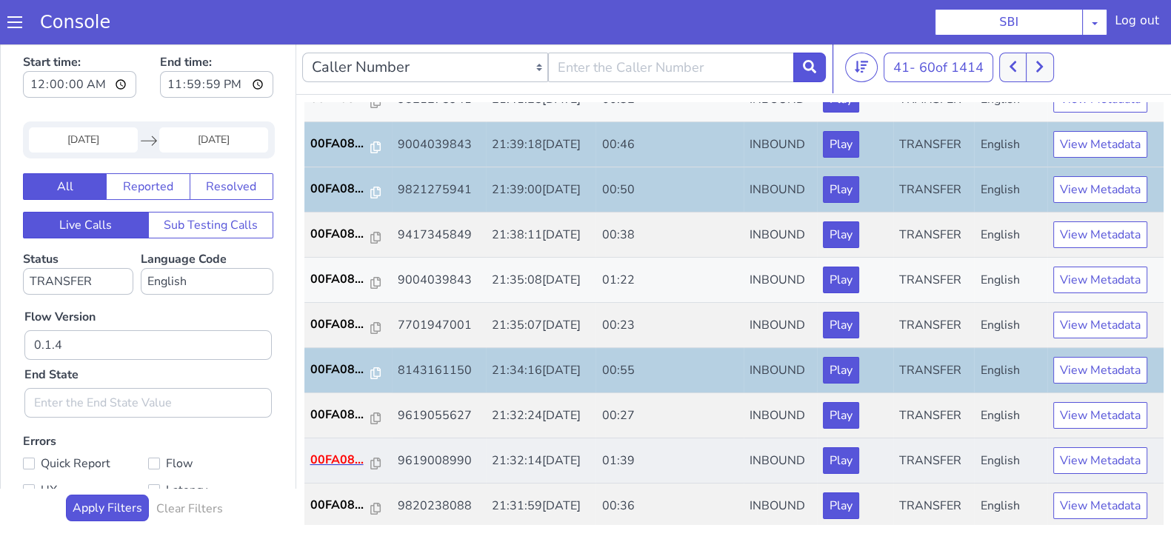
click at [340, 446] on td "00FA08..." at bounding box center [348, 461] width 87 height 45
click at [342, 452] on p "00FA08..." at bounding box center [340, 460] width 61 height 18
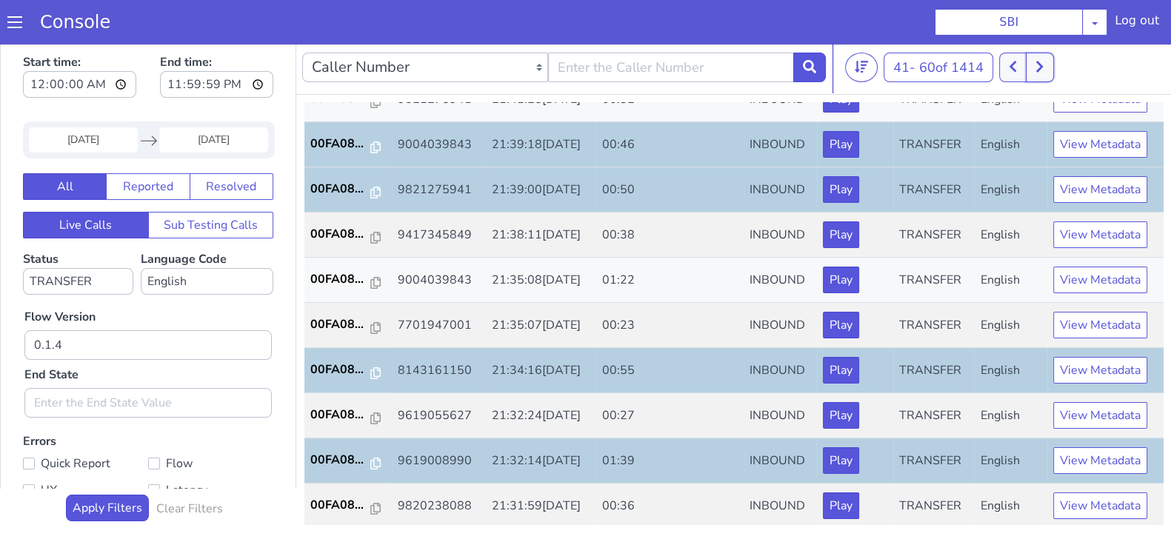
click at [1044, 73] on button at bounding box center [1039, 68] width 27 height 30
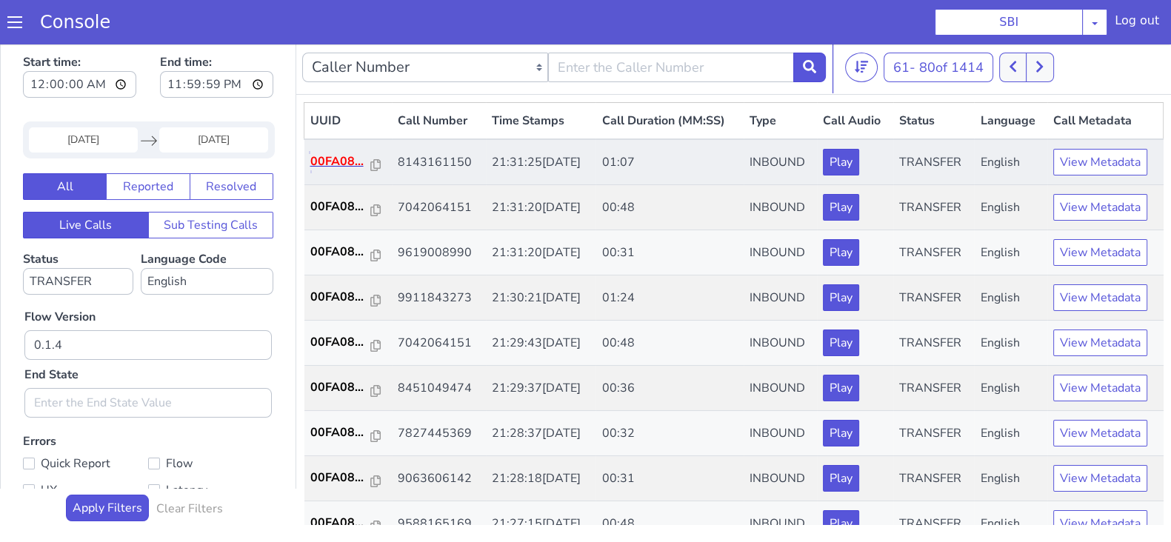
click at [330, 158] on p "00FA08..." at bounding box center [340, 162] width 61 height 18
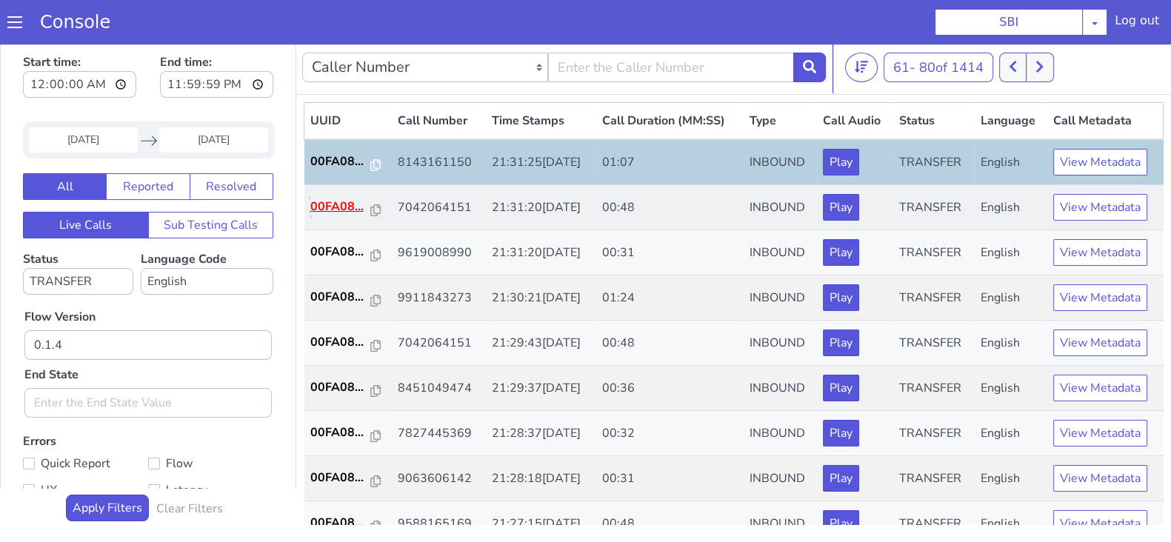
click at [335, 210] on p "00FA08..." at bounding box center [340, 207] width 61 height 18
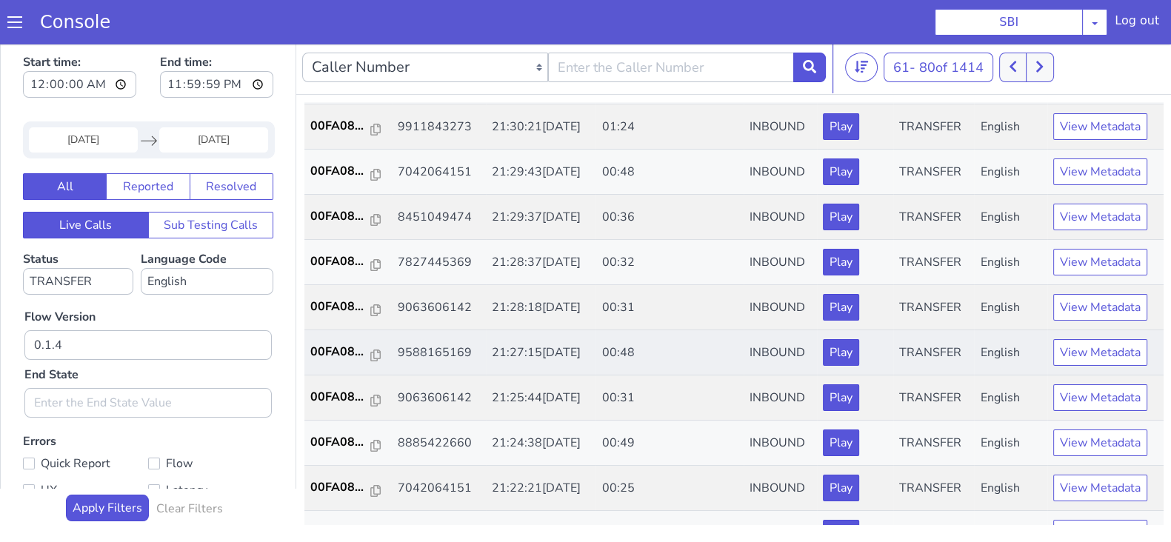
scroll to position [184, 0]
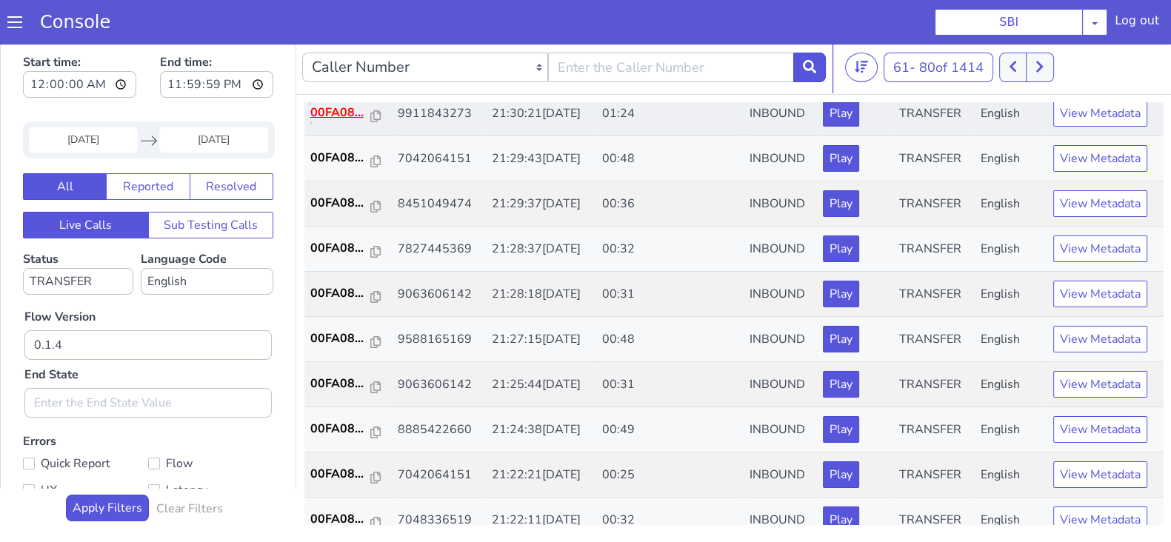
click at [346, 116] on p "00FA08..." at bounding box center [340, 113] width 61 height 18
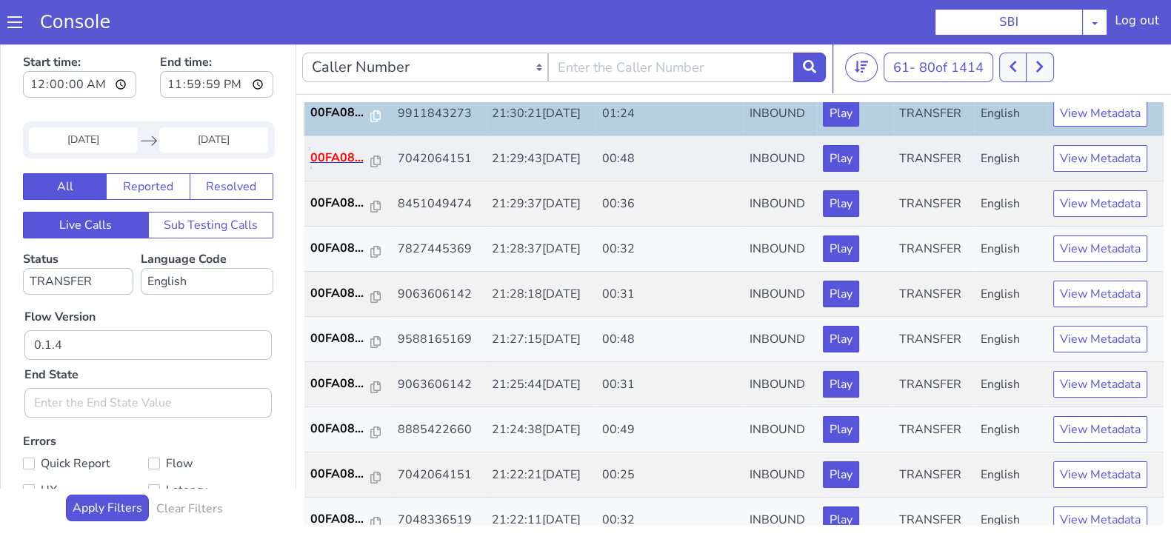
click at [333, 150] on p "00FA08..." at bounding box center [340, 158] width 61 height 18
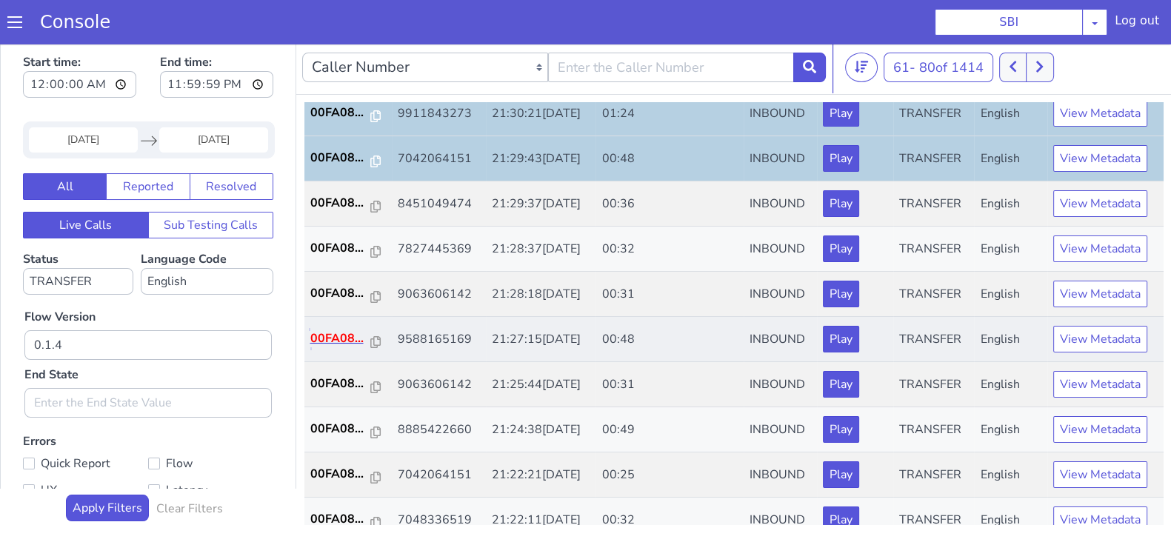
click at [343, 333] on p "00FA08..." at bounding box center [340, 339] width 61 height 18
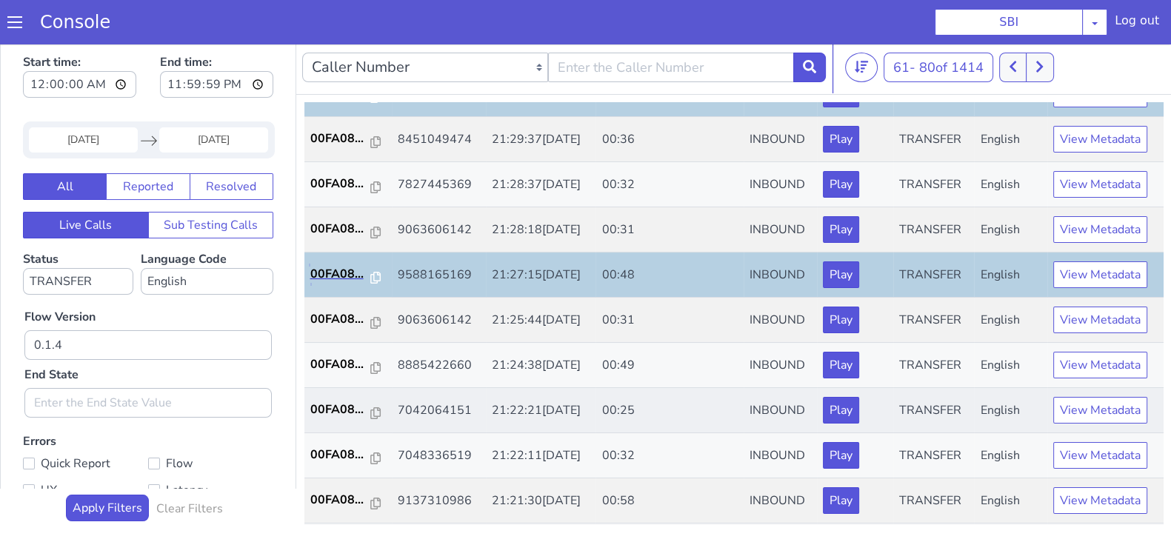
scroll to position [278, 0]
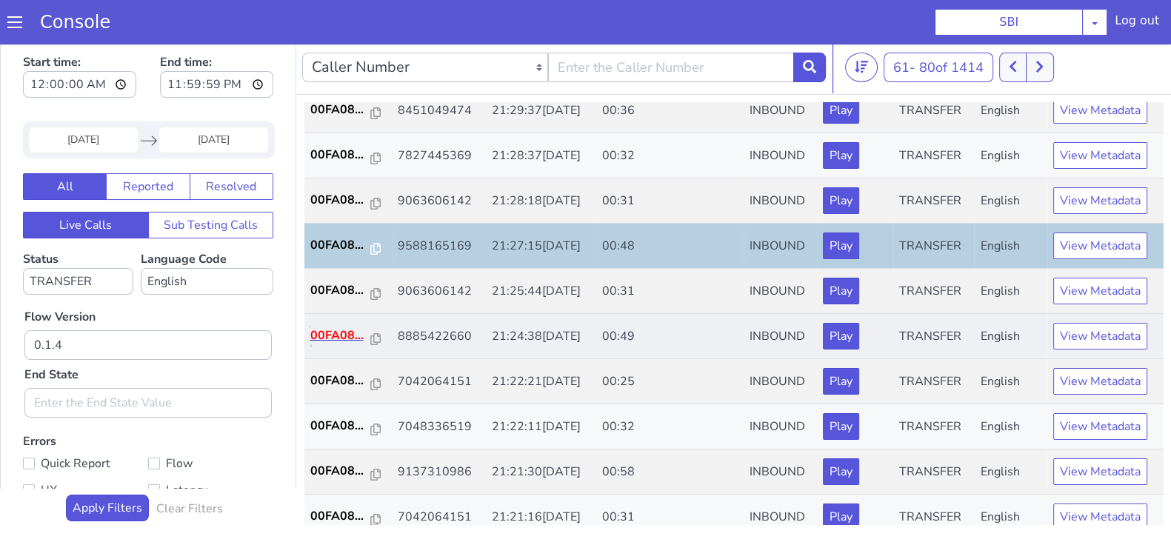
click at [323, 327] on p "00FA08..." at bounding box center [340, 336] width 61 height 18
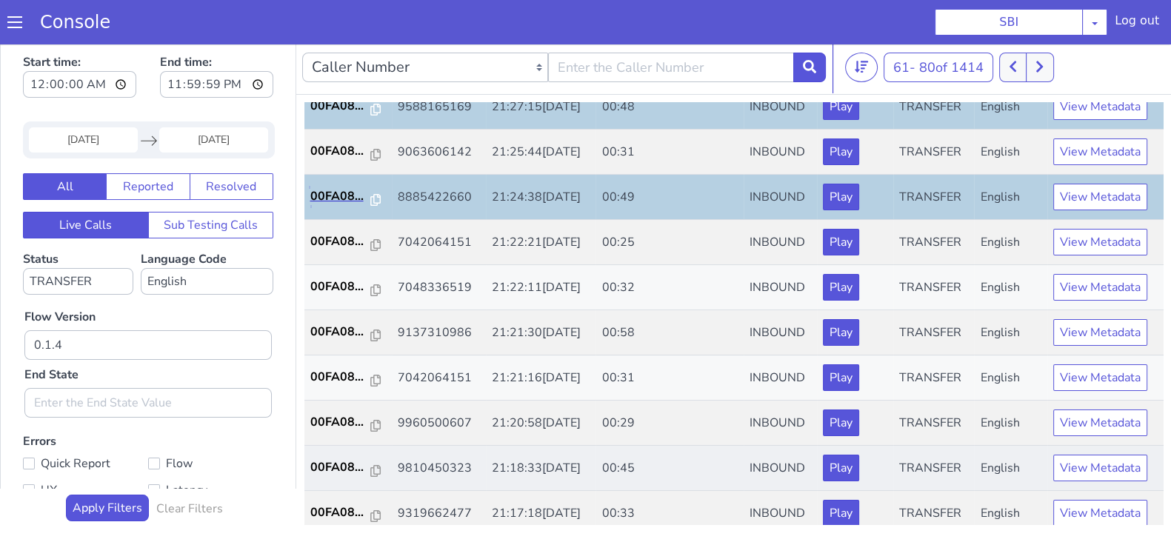
scroll to position [463, 0]
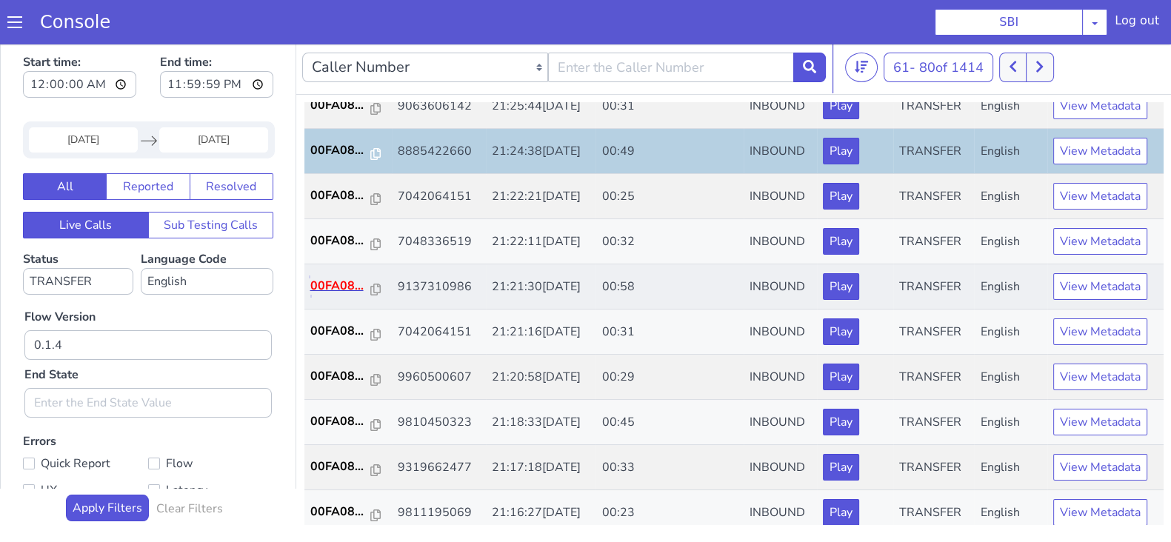
click at [324, 283] on p "00FA08..." at bounding box center [340, 286] width 61 height 18
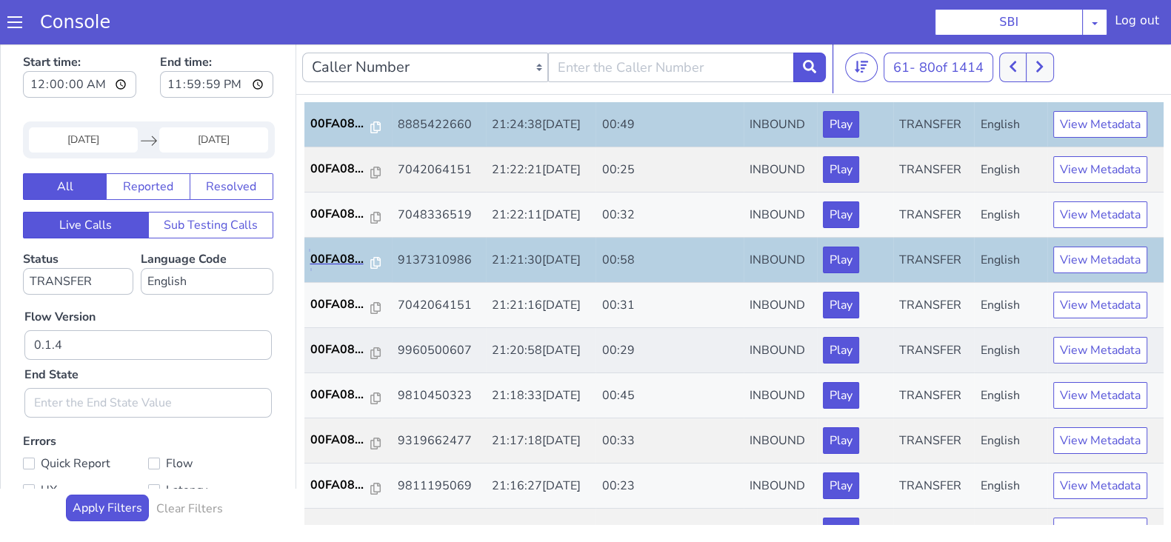
scroll to position [515, 0]
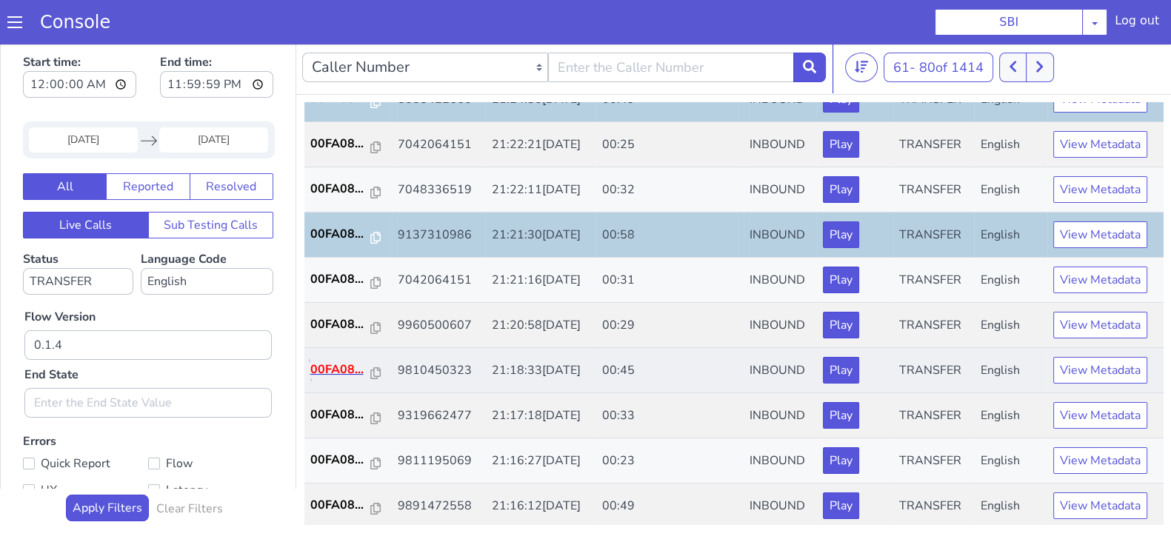
click at [349, 368] on p "00FA08..." at bounding box center [340, 370] width 61 height 18
